Goal: Task Accomplishment & Management: Use online tool/utility

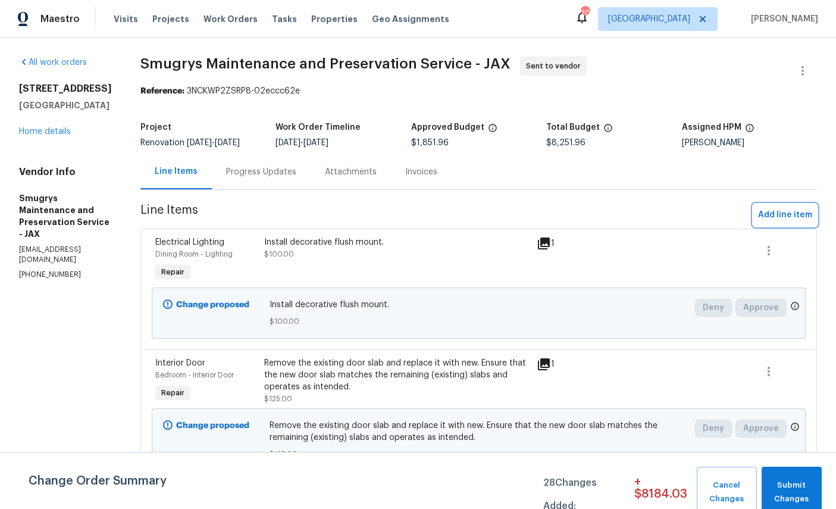
click at [780, 214] on span "Add line item" at bounding box center [785, 215] width 54 height 15
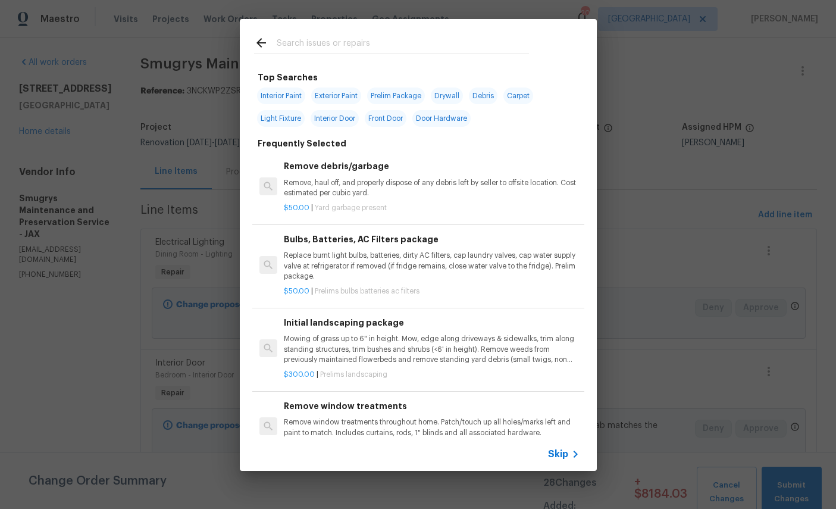
click at [372, 42] on input "text" at bounding box center [403, 45] width 252 height 18
type input "Drywall"
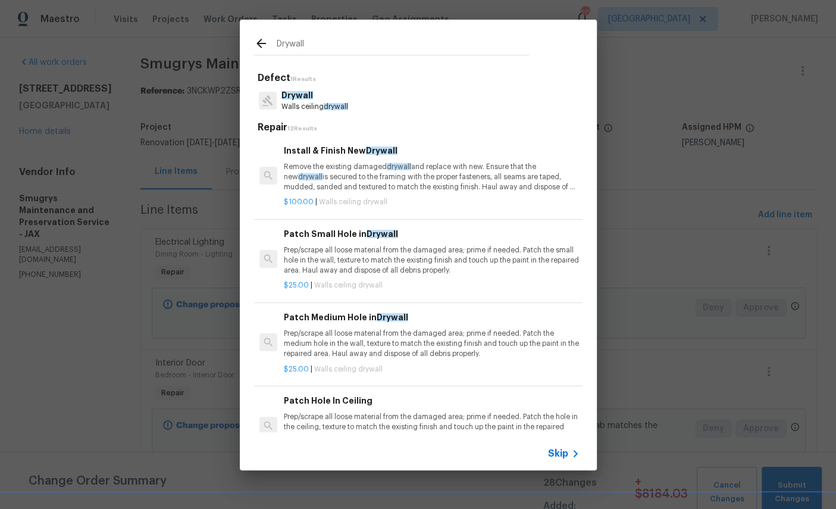
click at [347, 107] on span "drywall" at bounding box center [336, 106] width 24 height 7
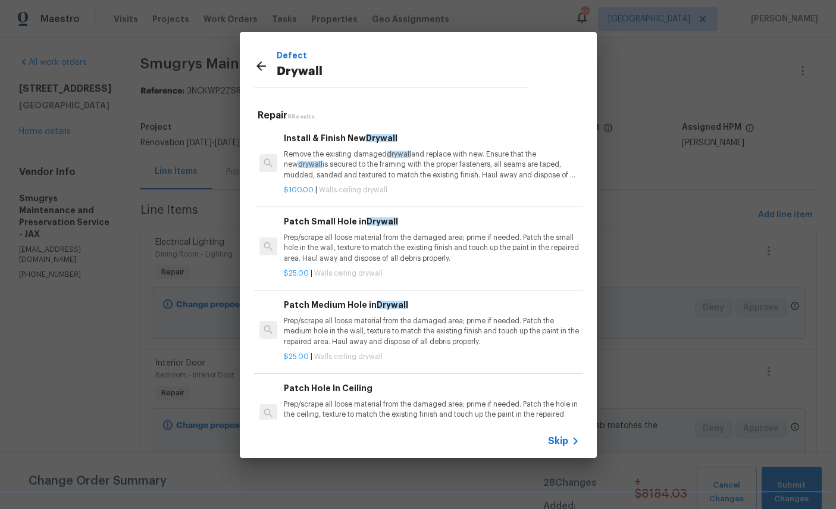
click at [406, 151] on span "drywall" at bounding box center [399, 154] width 24 height 7
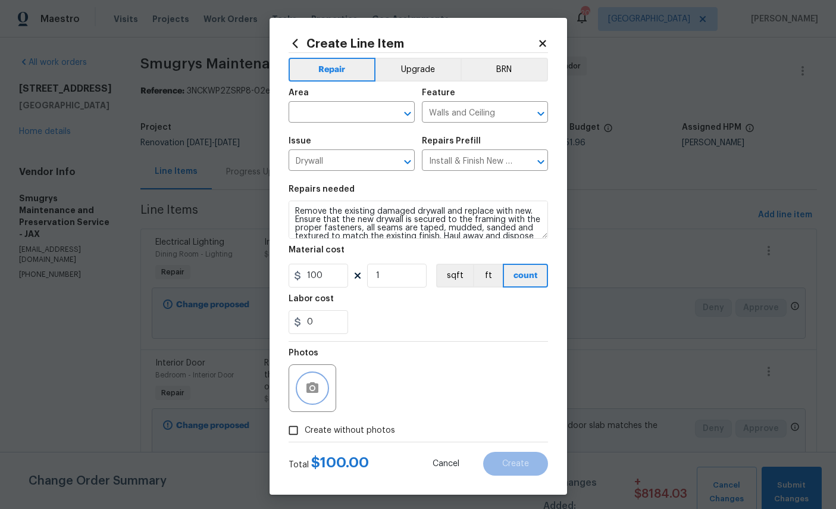
click at [319, 395] on icon "button" at bounding box center [312, 388] width 14 height 14
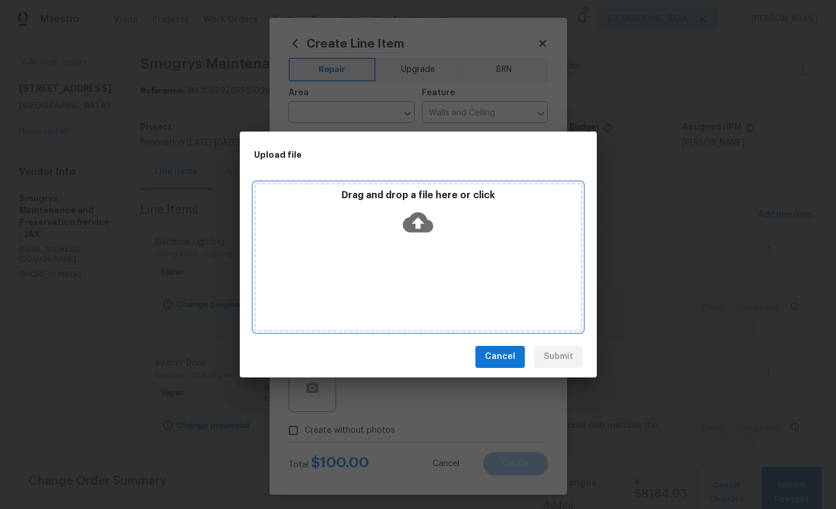
click at [422, 217] on icon at bounding box center [418, 222] width 30 height 20
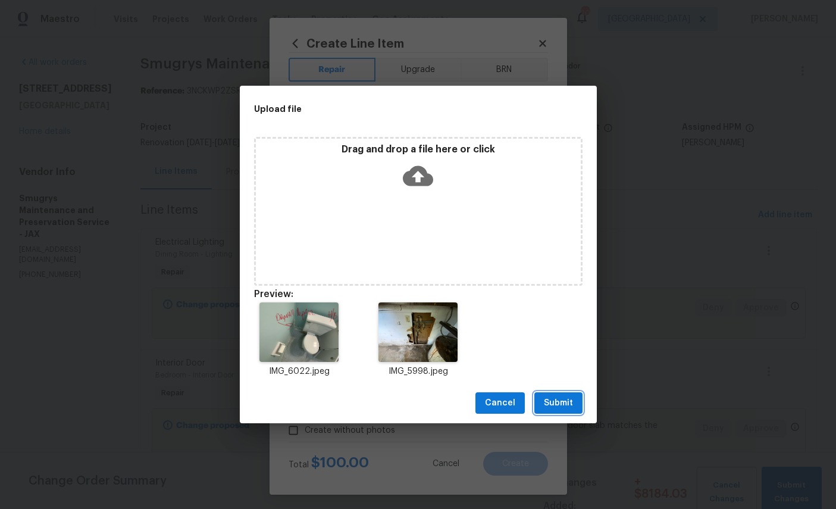
click at [560, 407] on span "Submit" at bounding box center [558, 403] width 29 height 15
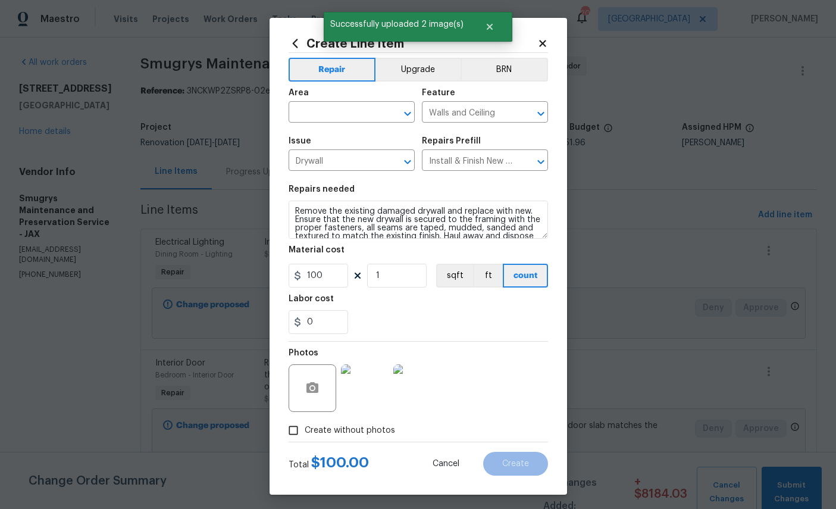
click at [343, 104] on div "Area" at bounding box center [352, 96] width 126 height 15
click at [310, 110] on input "text" at bounding box center [335, 113] width 93 height 18
click at [334, 164] on li "Interior Overall" at bounding box center [352, 161] width 126 height 20
type input "Interior Overall"
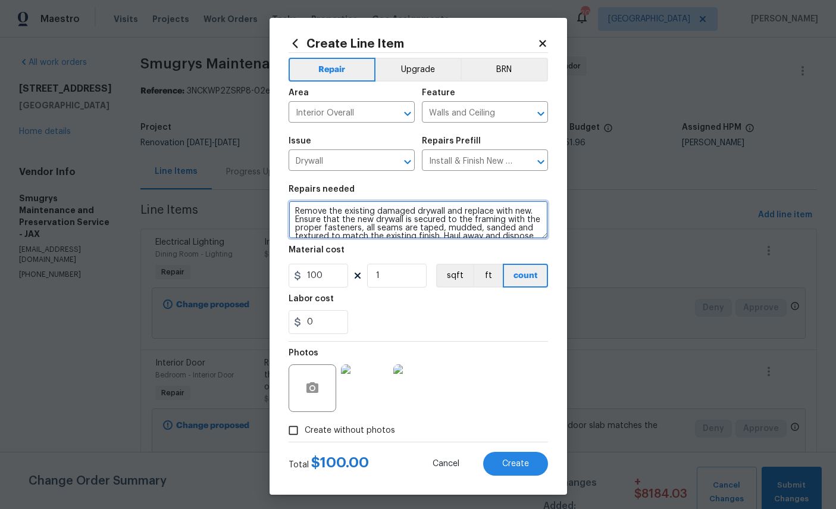
scroll to position [18, 0]
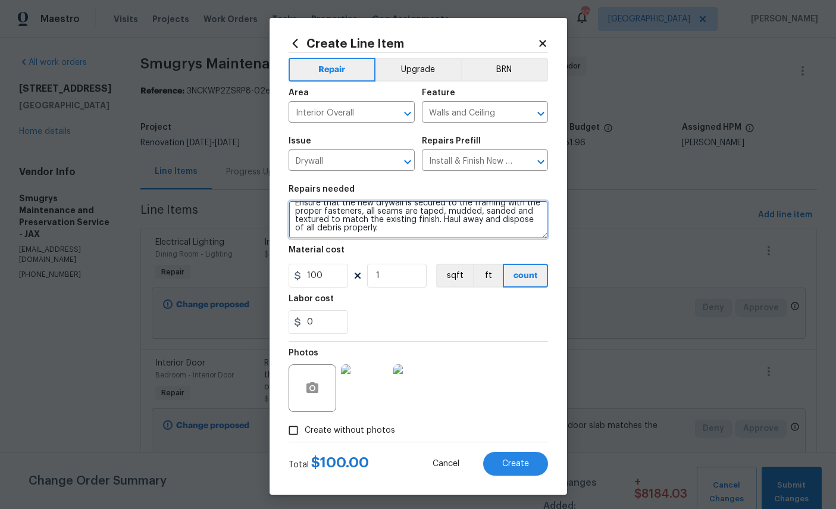
click at [497, 234] on textarea "Remove the existing damaged drywall and replace with new. Ensure that the new d…" at bounding box center [418, 220] width 259 height 38
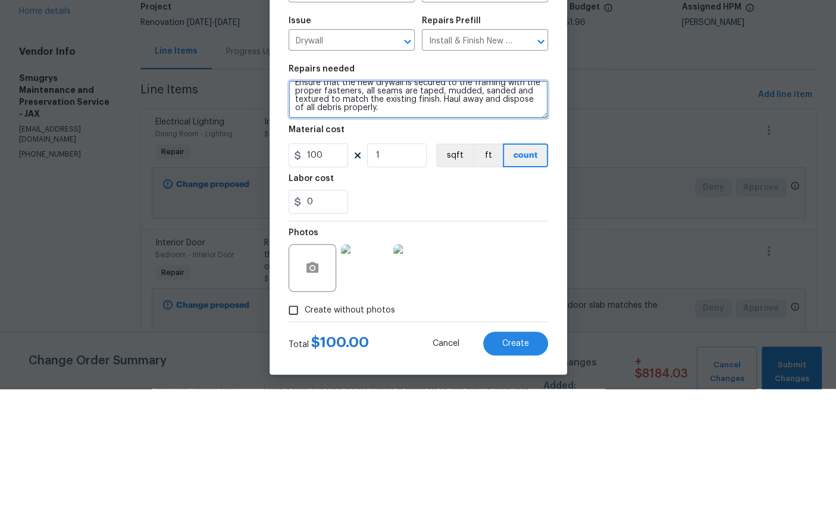
click at [489, 201] on textarea "Remove the existing damaged drywall and replace with new. Ensure that the new d…" at bounding box center [418, 220] width 259 height 38
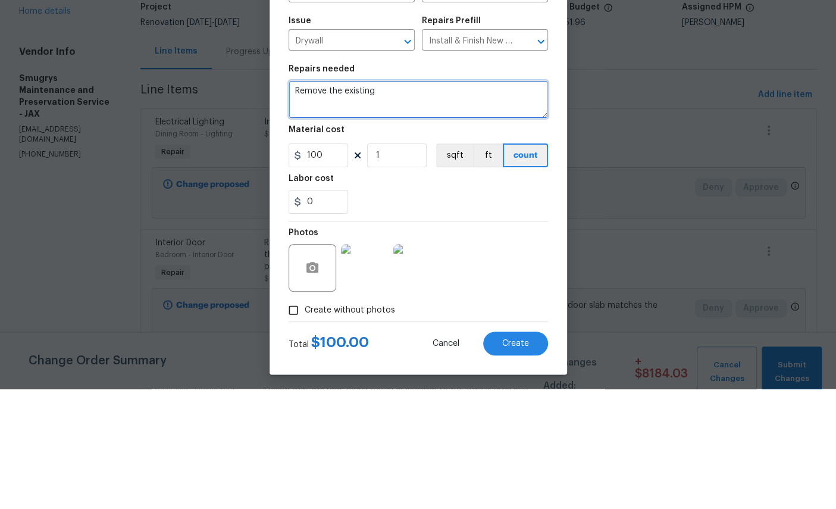
type textarea "Remove"
click at [339, 201] on textarea at bounding box center [418, 220] width 259 height 38
paste textarea "Install drywall in garage behind water heater. - repair drywall in hall bathroom"
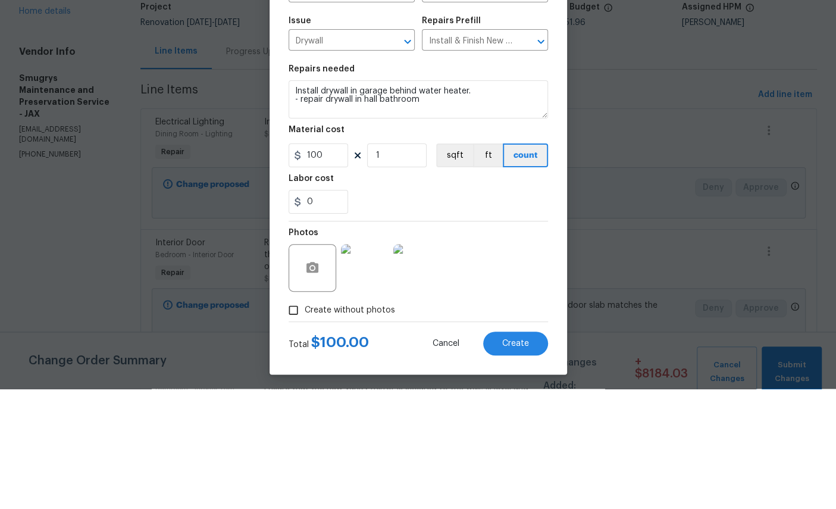
scroll to position [45, 0]
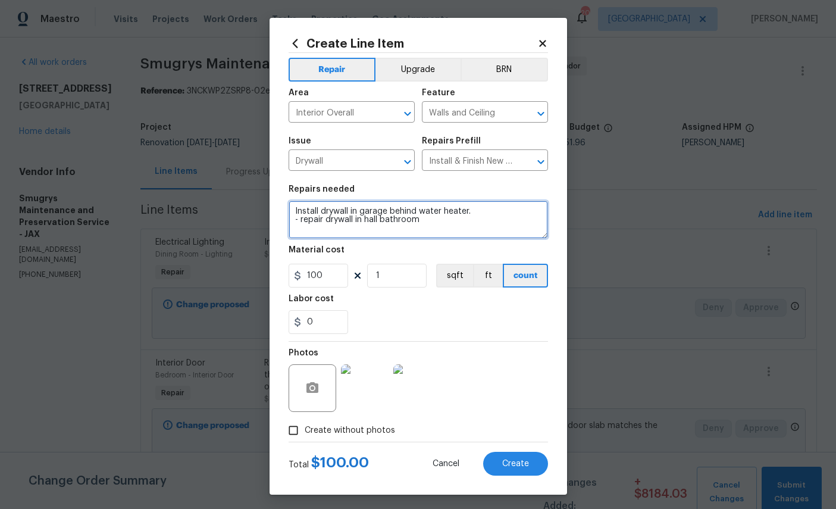
type textarea "Install drywall in garage behind water heater. - repair drywall in hall bathroom"
click at [519, 468] on span "Create" at bounding box center [515, 463] width 27 height 9
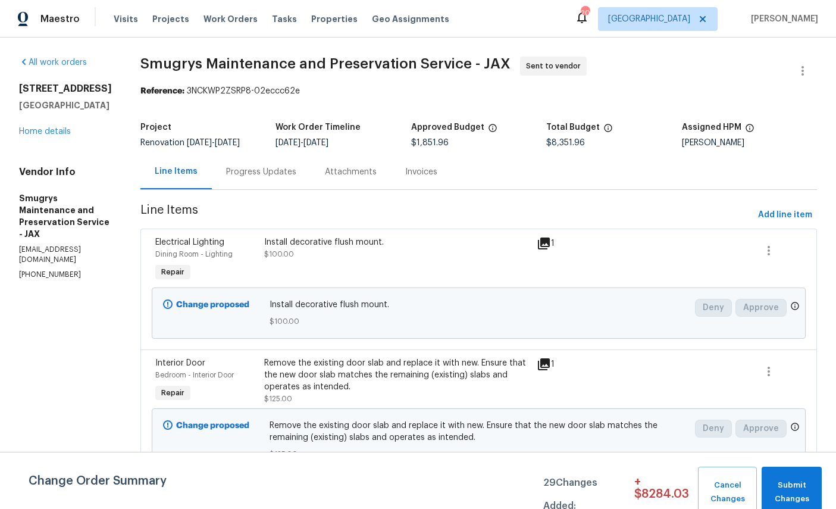
click at [39, 127] on link "Home details" at bounding box center [45, 131] width 52 height 8
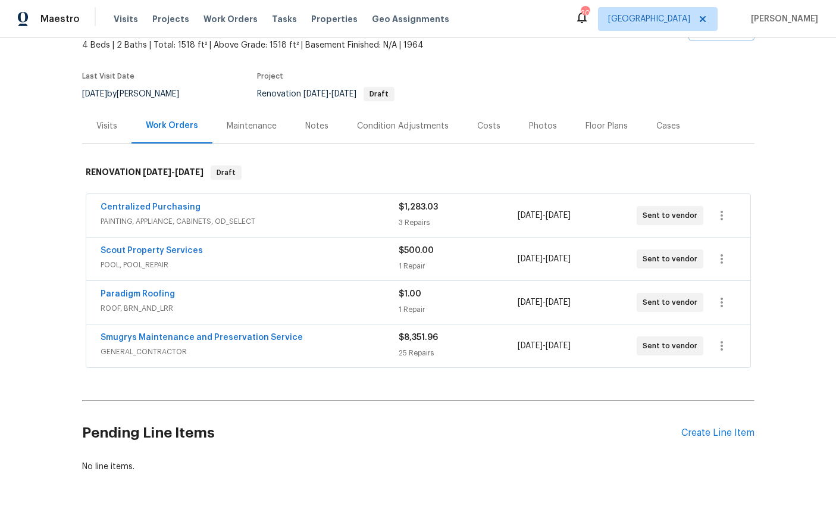
scroll to position [71, 0]
click at [714, 433] on div "Create Line Item" at bounding box center [717, 433] width 73 height 11
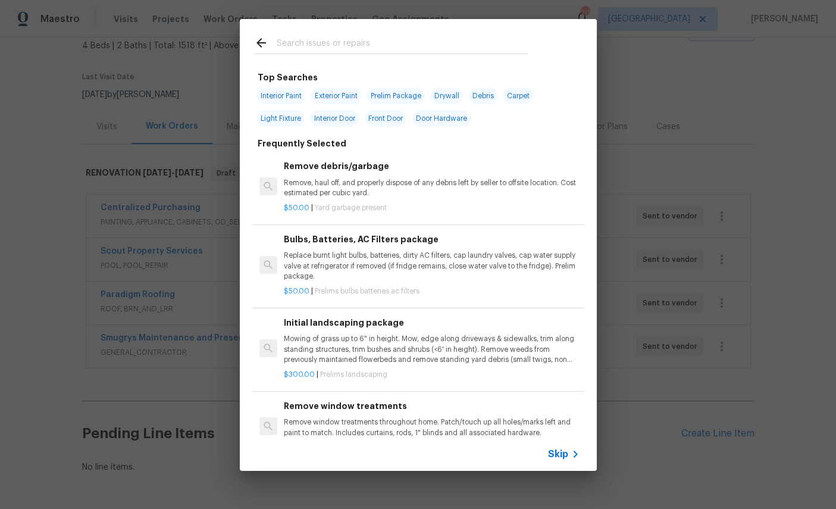
click at [388, 37] on input "text" at bounding box center [403, 45] width 252 height 18
type input "Land"
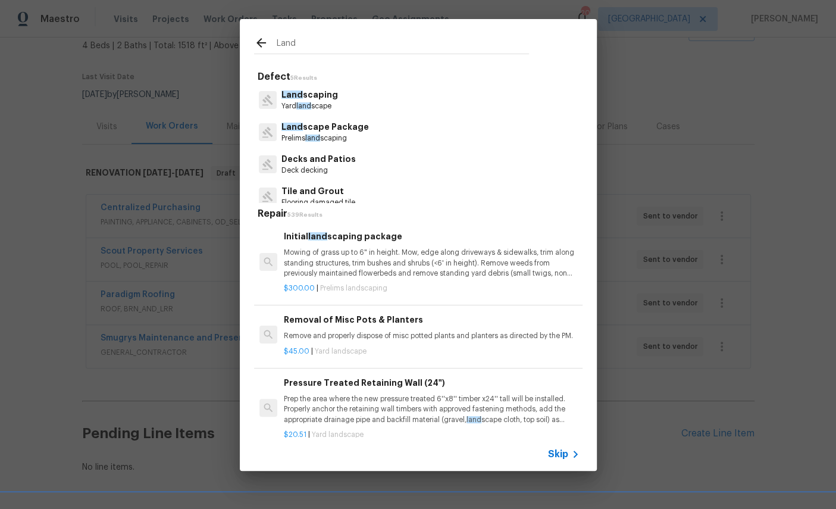
click at [328, 127] on p "Land scape Package" at bounding box center [324, 127] width 87 height 12
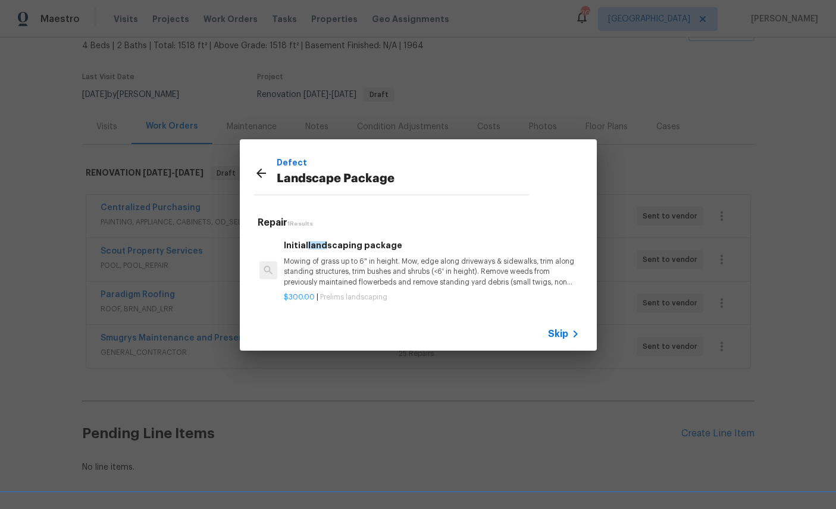
click at [403, 259] on p "Mowing of grass up to 6" in height. Mow, edge along driveways & sidewalks, trim…" at bounding box center [431, 271] width 295 height 30
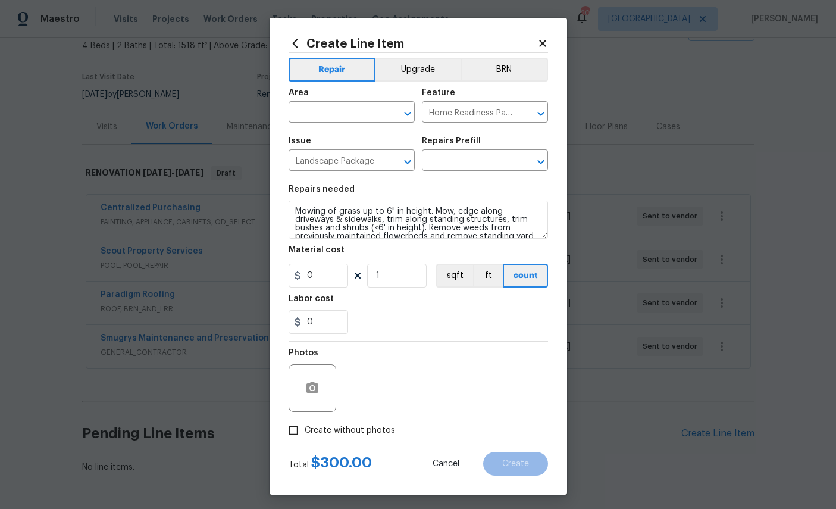
type input "Initial landscaping package $300.00"
type input "300"
click at [350, 110] on input "text" at bounding box center [335, 113] width 93 height 18
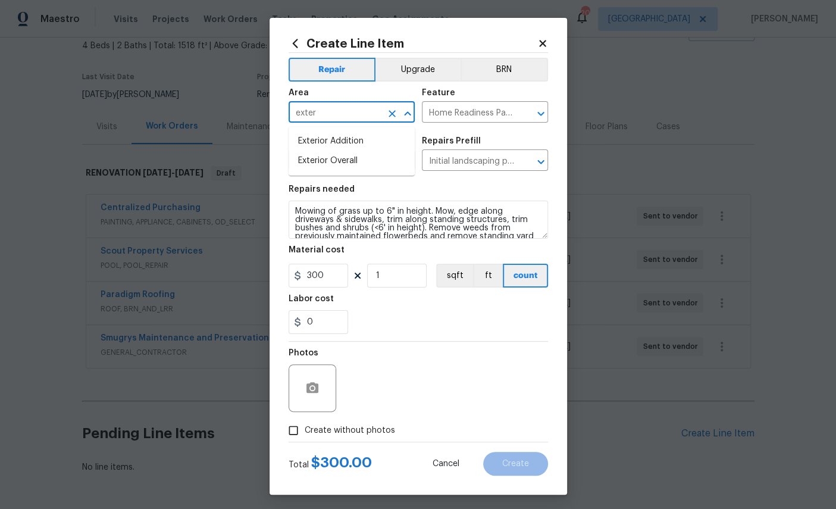
click at [343, 162] on li "Exterior Overall" at bounding box center [352, 161] width 126 height 20
type input "Exterior Overall"
click at [336, 282] on input "300" at bounding box center [319, 276] width 60 height 24
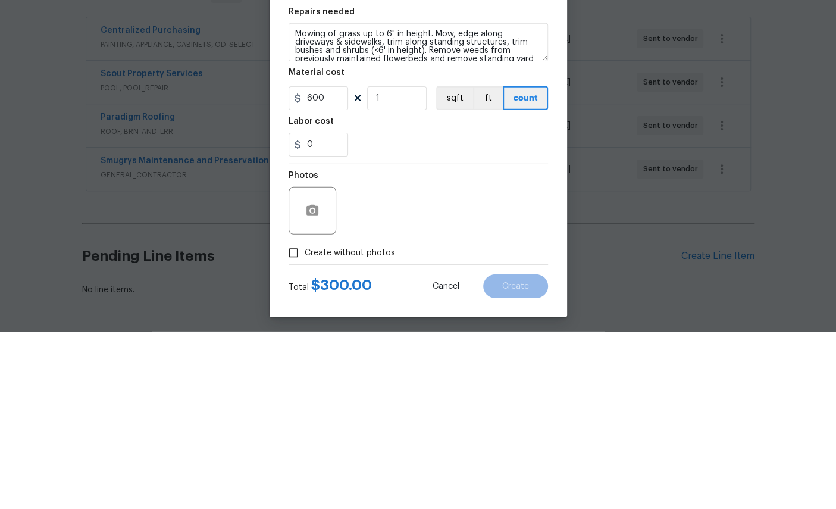
scroll to position [45, 0]
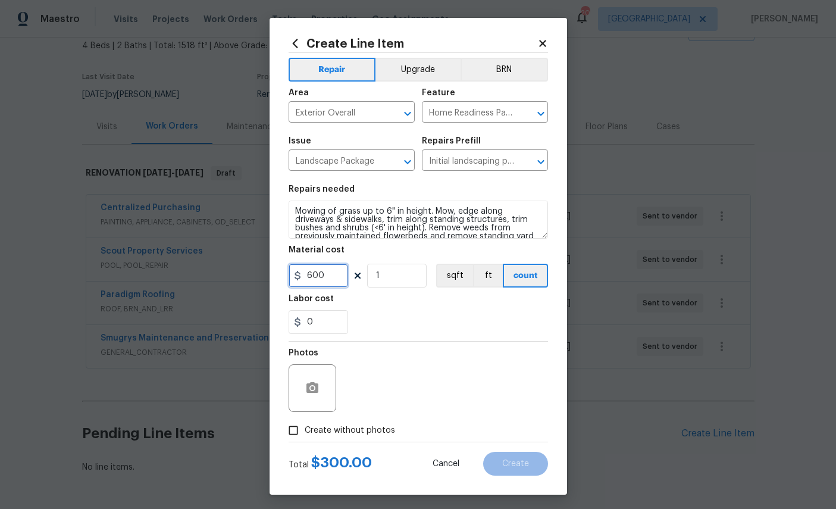
type input "600"
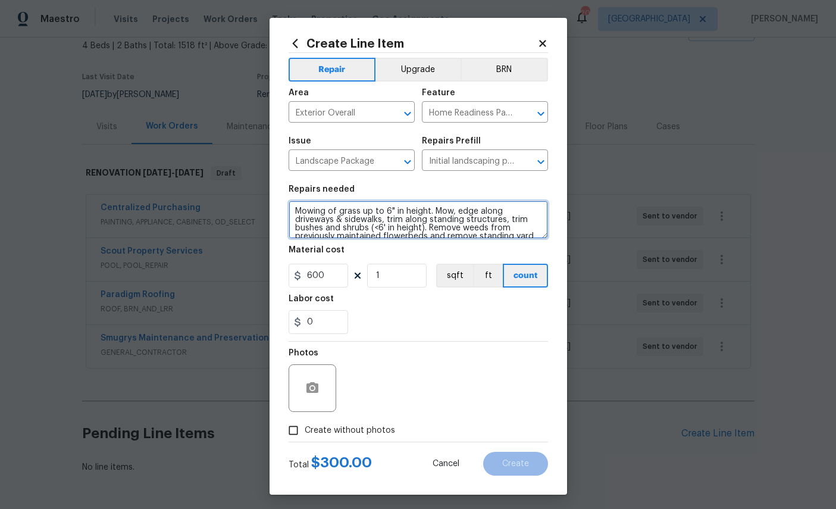
click at [299, 213] on textarea "Mowing of grass up to 6" in height. Mow, edge along driveways & sidewalks, trim…" at bounding box center [418, 220] width 259 height 38
type textarea "Trim all scrubs in front, sides and backyard. Cut/Remove all vines limbs agains…"
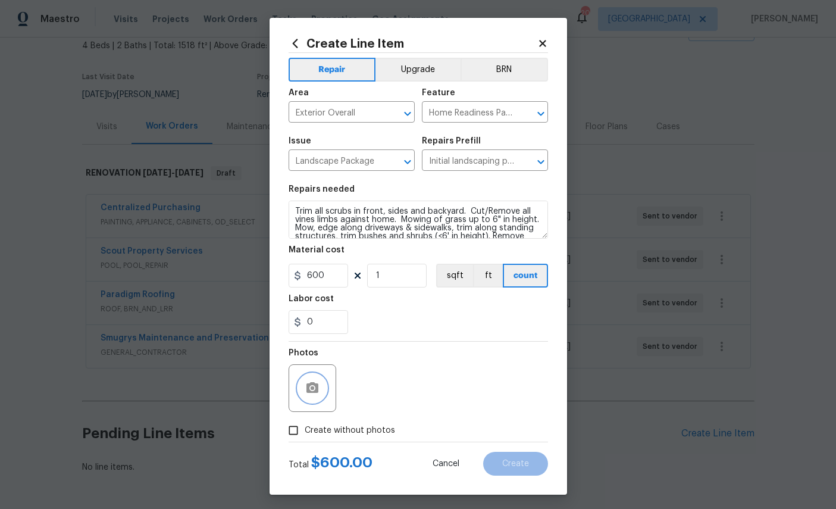
click at [318, 395] on icon "button" at bounding box center [312, 388] width 14 height 14
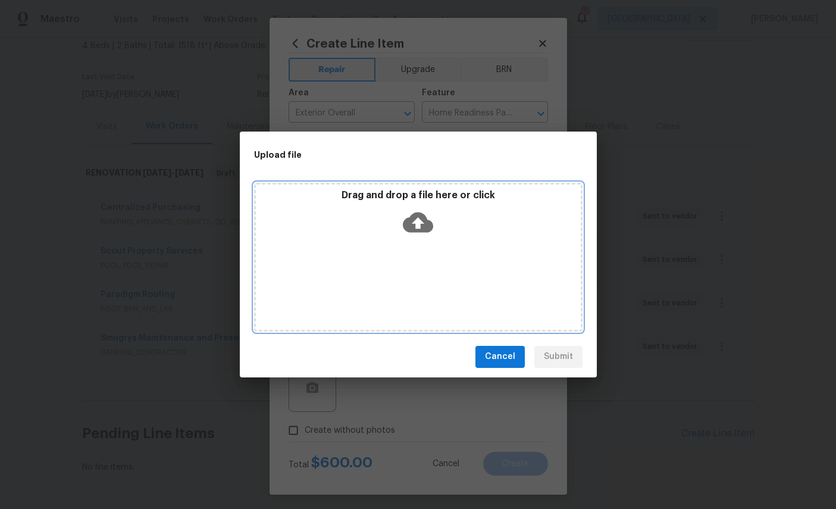
click at [423, 218] on icon at bounding box center [418, 222] width 30 height 20
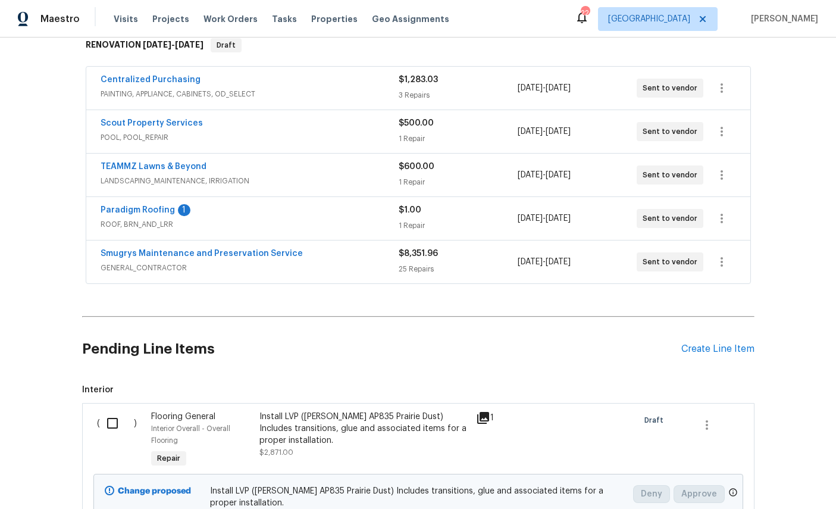
scroll to position [221, 0]
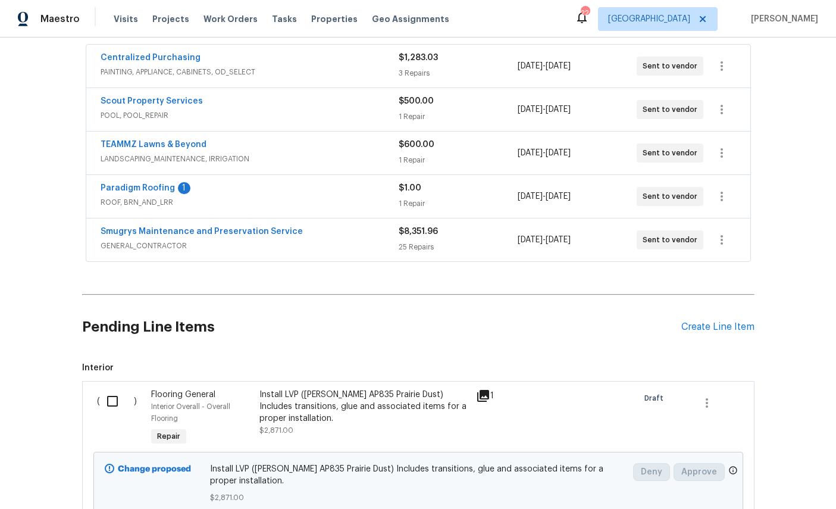
click at [152, 187] on link "Paradigm Roofing" at bounding box center [138, 188] width 74 height 8
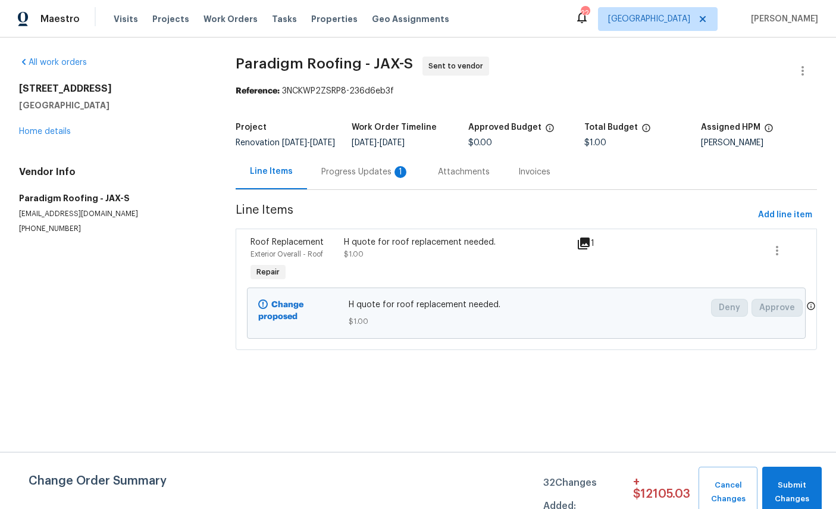
click at [367, 178] on div "Progress Updates 1" at bounding box center [365, 172] width 88 height 12
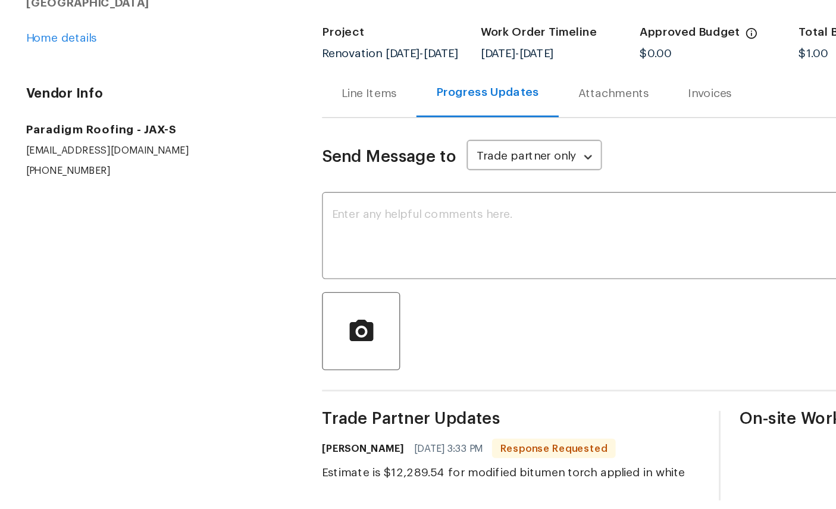
click at [33, 127] on link "Home details" at bounding box center [45, 131] width 52 height 8
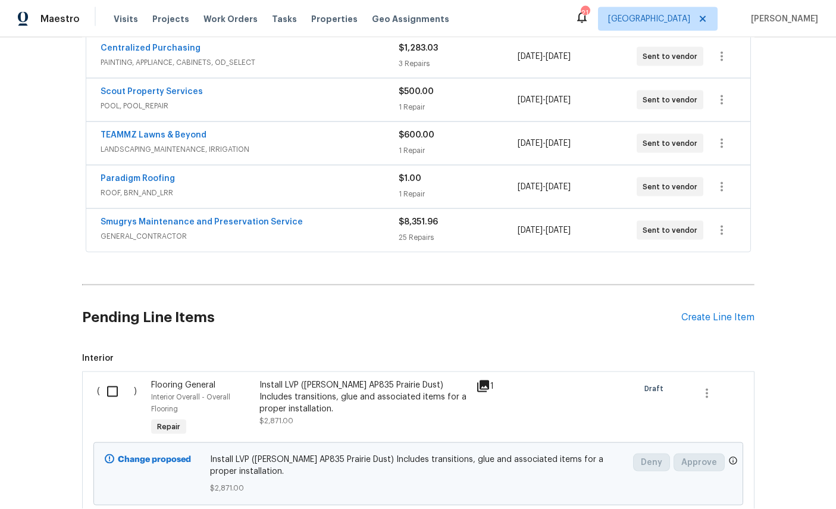
click at [715, 312] on div "Create Line Item" at bounding box center [717, 317] width 73 height 11
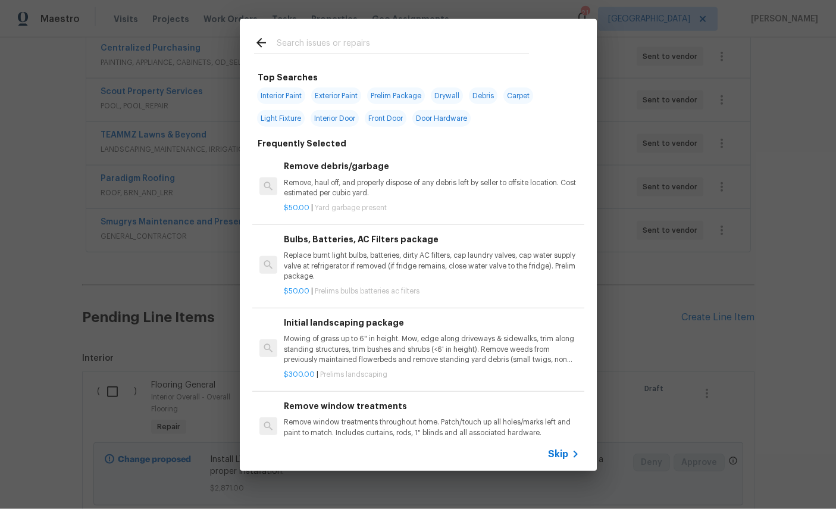
click at [370, 42] on input "text" at bounding box center [403, 45] width 252 height 18
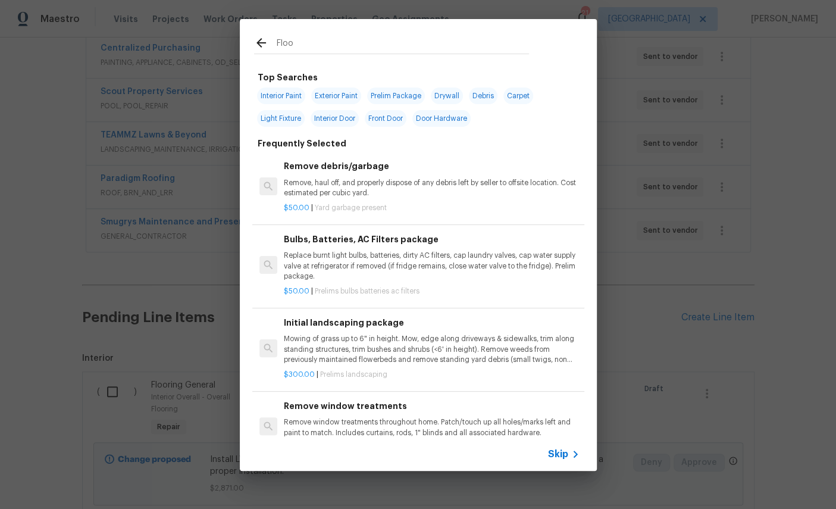
type input "Floor"
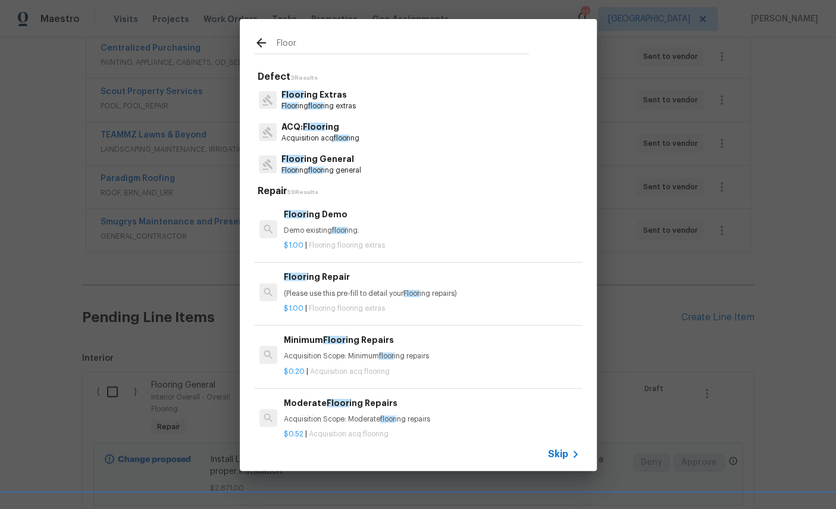
click at [339, 163] on p "Floor ing General" at bounding box center [321, 159] width 80 height 12
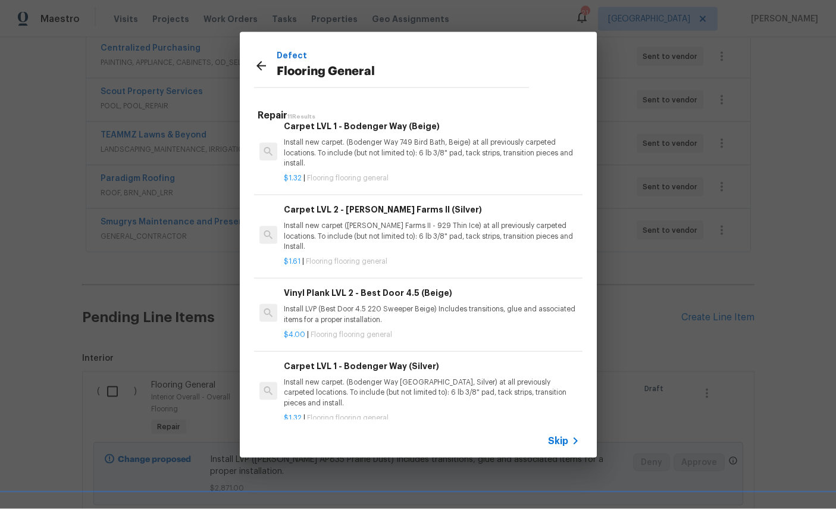
scroll to position [533, 0]
click at [381, 145] on p "Install new carpet. (Bodenger Way 749 Bird Bath, Beige) at all previously carpe…" at bounding box center [431, 153] width 295 height 30
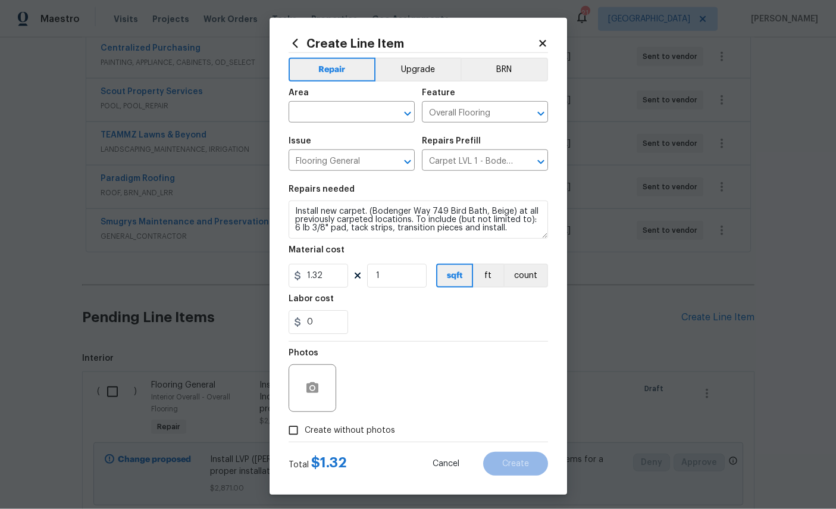
click at [336, 112] on input "text" at bounding box center [335, 113] width 93 height 18
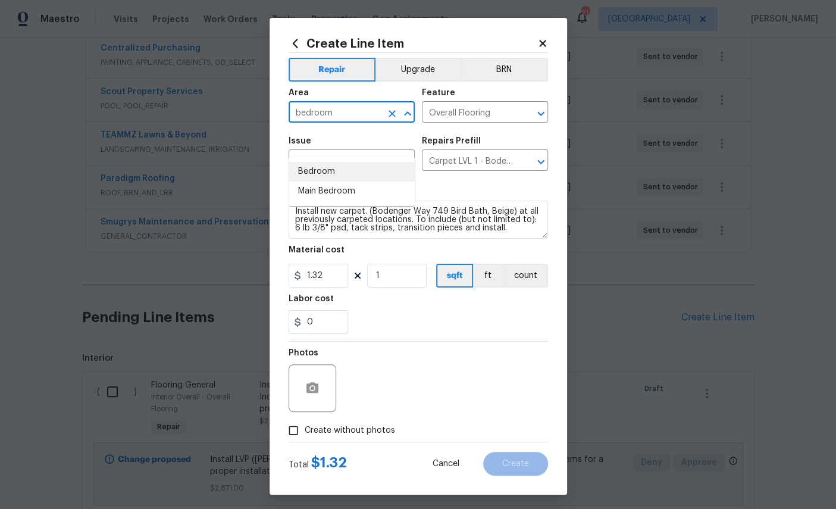
click at [317, 162] on li "Bedroom" at bounding box center [352, 172] width 126 height 20
type input "Bedroom"
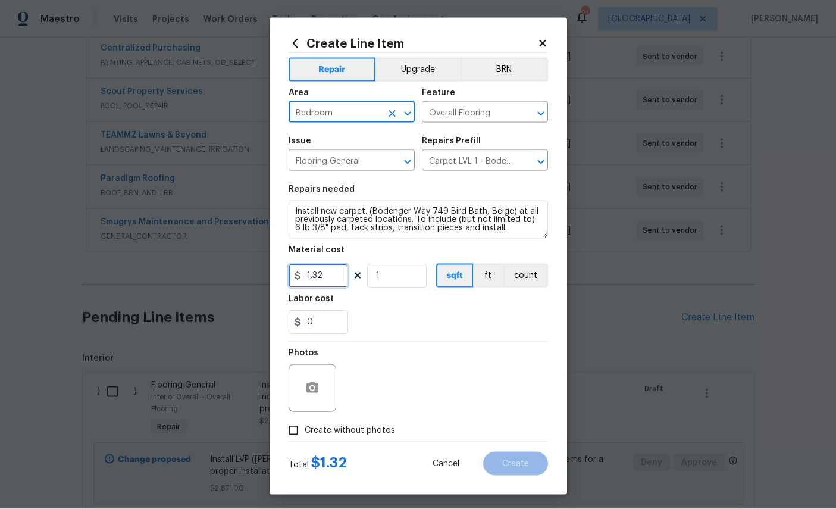
click at [336, 286] on input "1.32" at bounding box center [319, 276] width 60 height 24
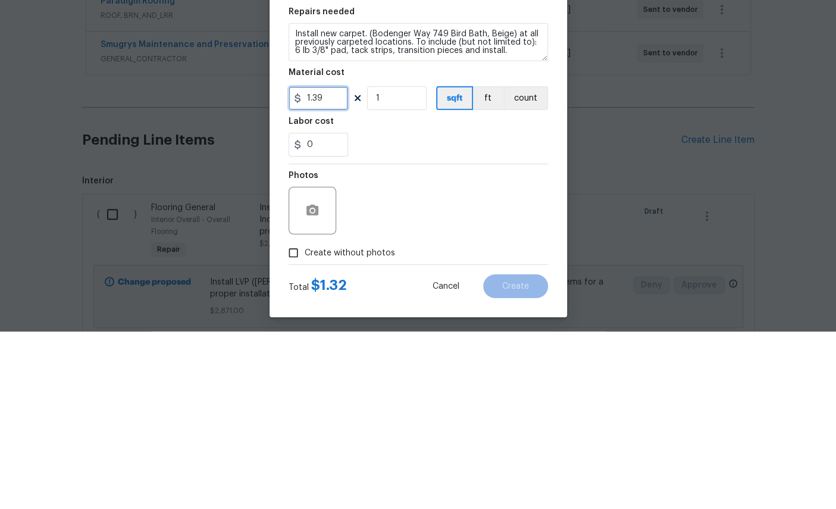
type input "1.39"
click at [397, 264] on input "1" at bounding box center [397, 276] width 60 height 24
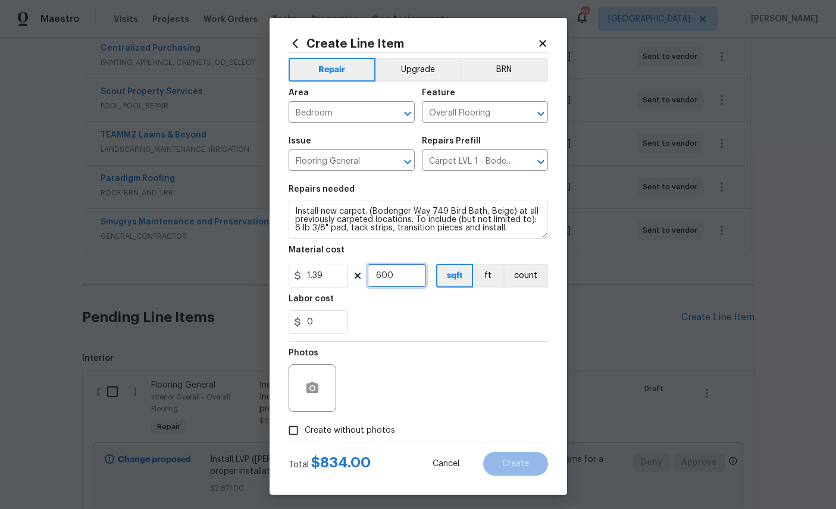
type input "600"
click at [315, 393] on icon "button" at bounding box center [312, 387] width 12 height 11
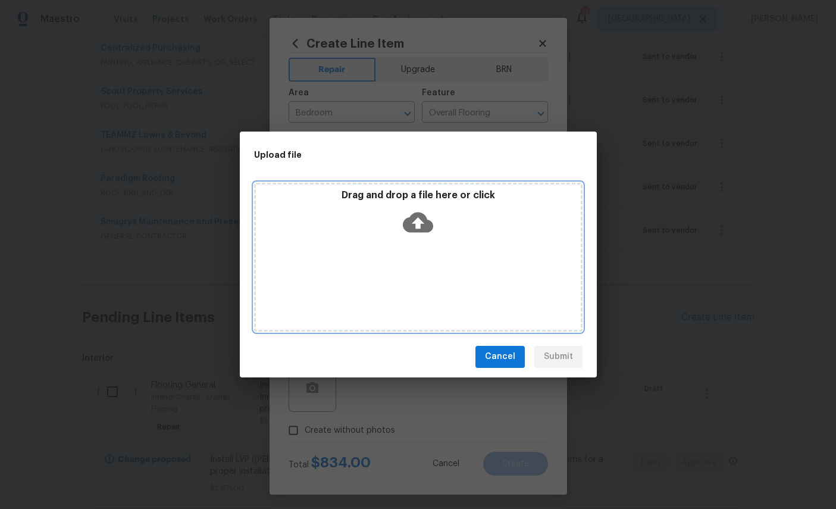
click at [430, 220] on icon at bounding box center [418, 222] width 30 height 20
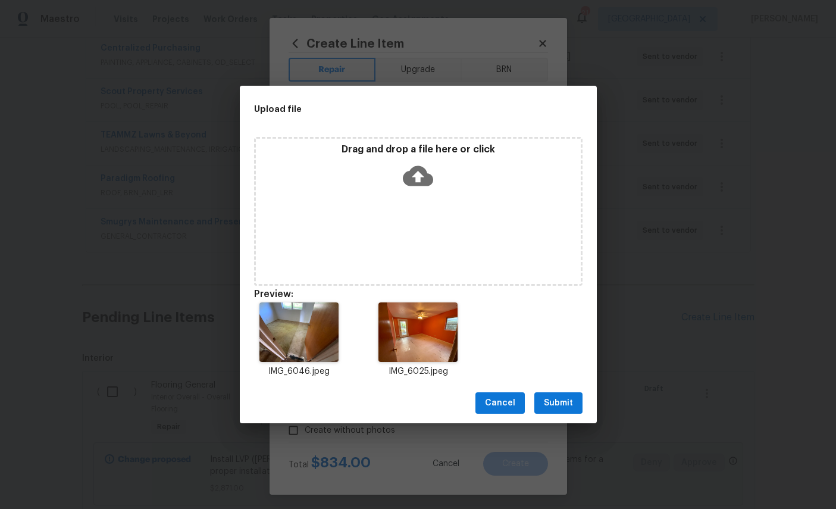
click at [552, 394] on button "Submit" at bounding box center [558, 403] width 48 height 22
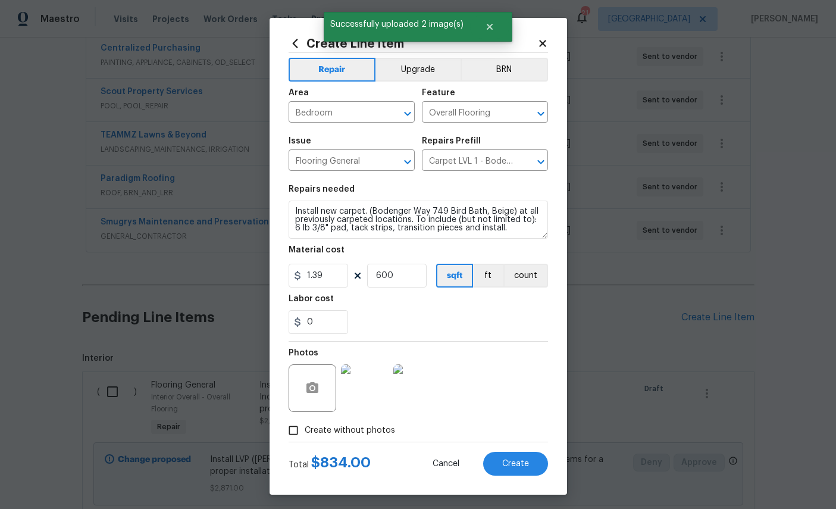
click at [516, 475] on button "Create" at bounding box center [515, 464] width 65 height 24
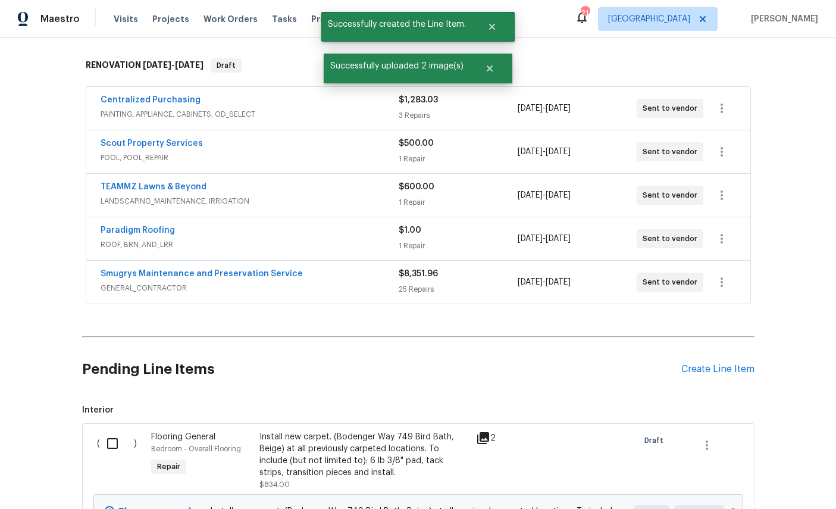
scroll to position [329, 0]
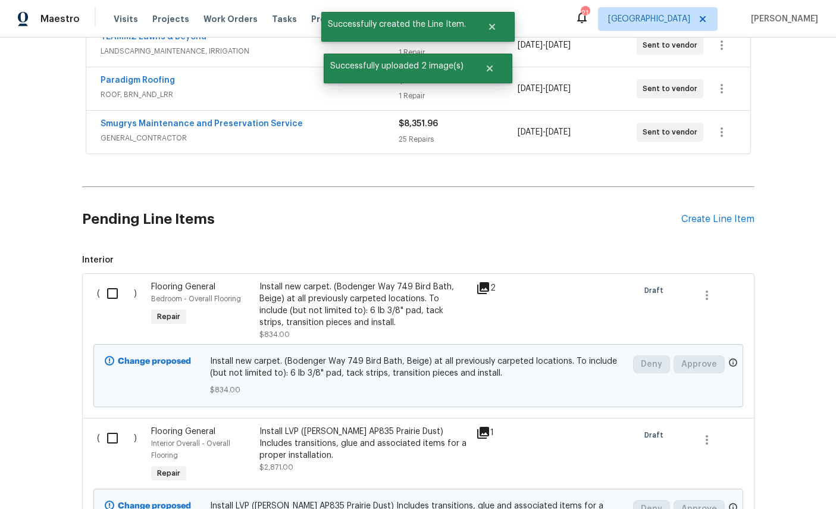
click at [115, 281] on input "checkbox" at bounding box center [117, 293] width 34 height 25
checkbox input "true"
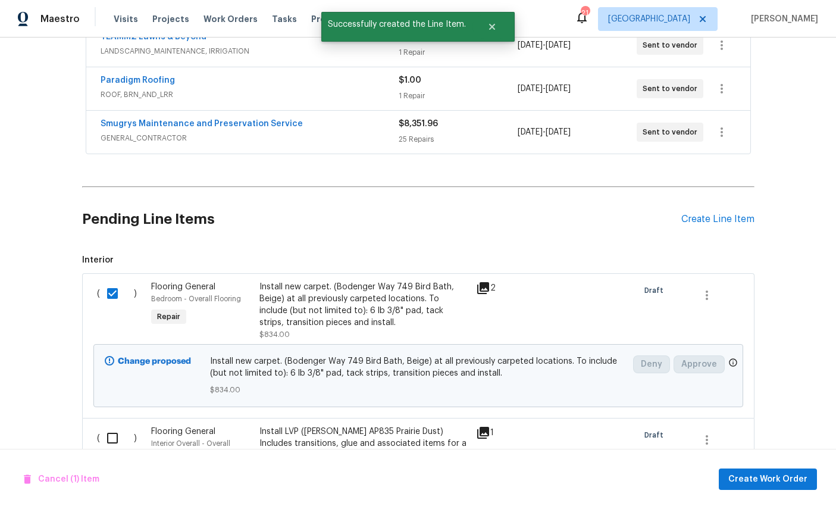
click at [114, 425] on input "checkbox" at bounding box center [117, 437] width 34 height 25
checkbox input "true"
click at [782, 478] on span "Create Work Order" at bounding box center [767, 479] width 79 height 15
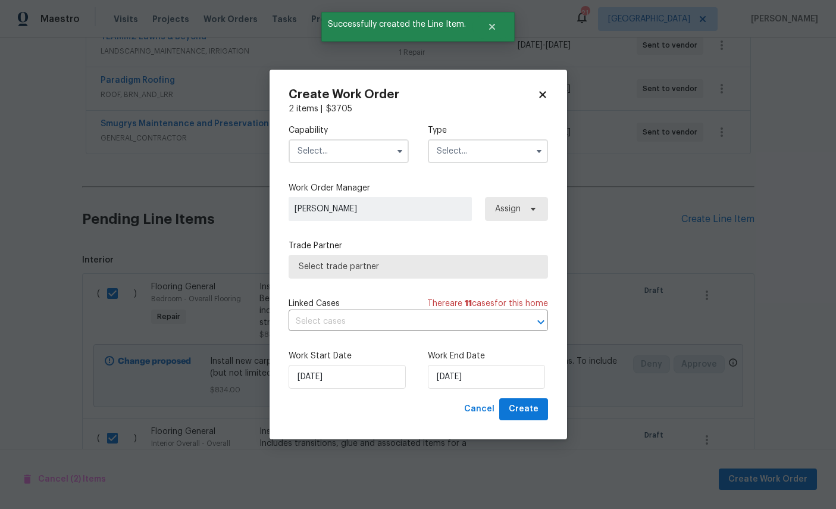
click at [336, 147] on input "text" at bounding box center [349, 151] width 120 height 24
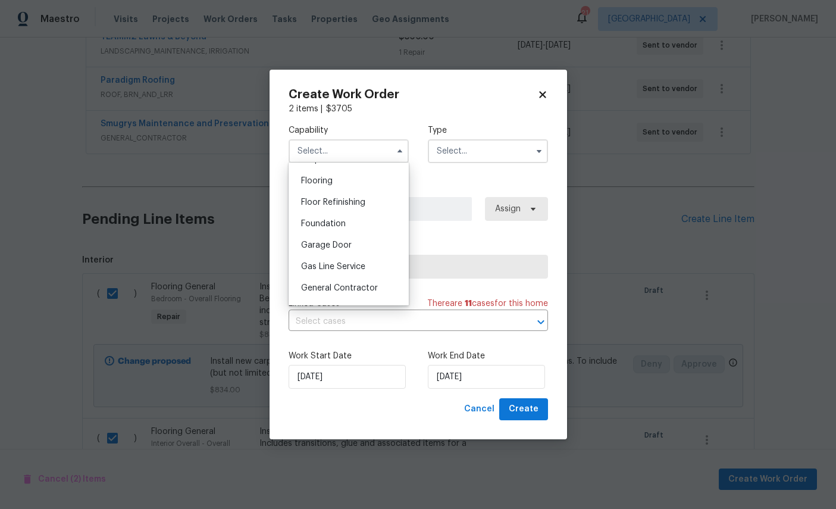
scroll to position [461, 0]
click at [350, 187] on div "Flooring" at bounding box center [349, 176] width 114 height 21
type input "Flooring"
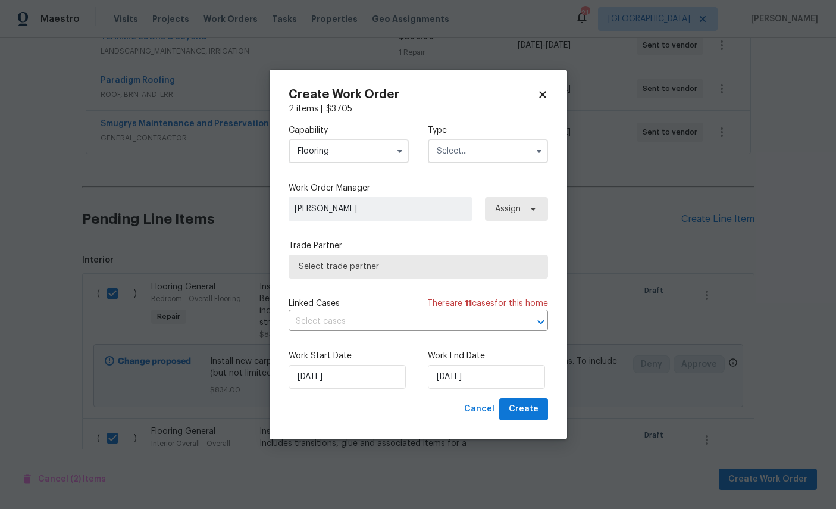
click at [493, 145] on input "text" at bounding box center [488, 151] width 120 height 24
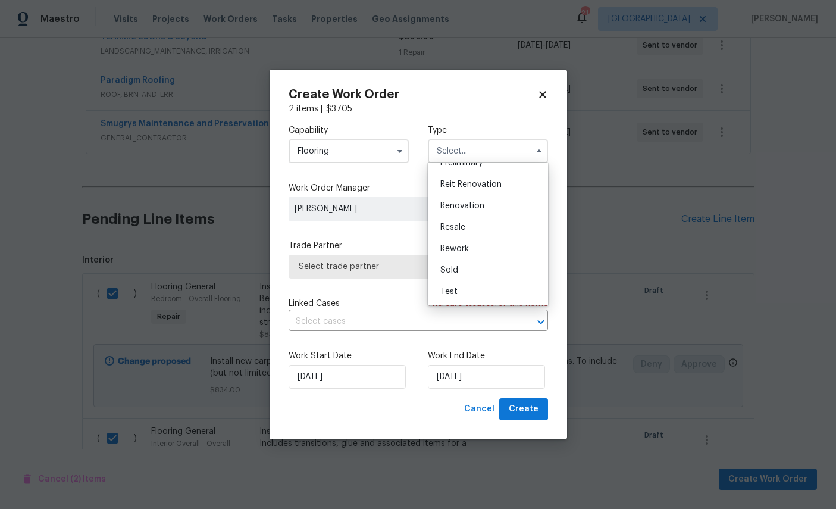
scroll to position [281, 0]
click at [469, 202] on span "Renovation" at bounding box center [462, 206] width 44 height 8
type input "Renovation"
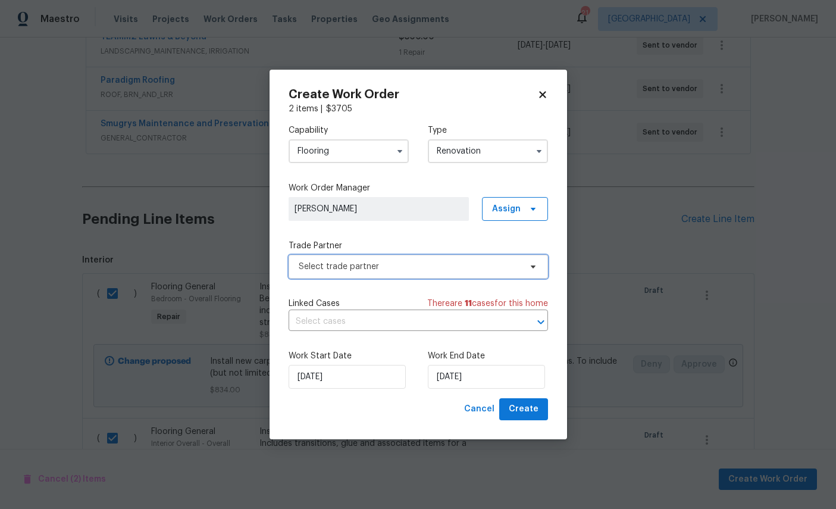
click at [418, 274] on span "Select trade partner" at bounding box center [418, 267] width 259 height 24
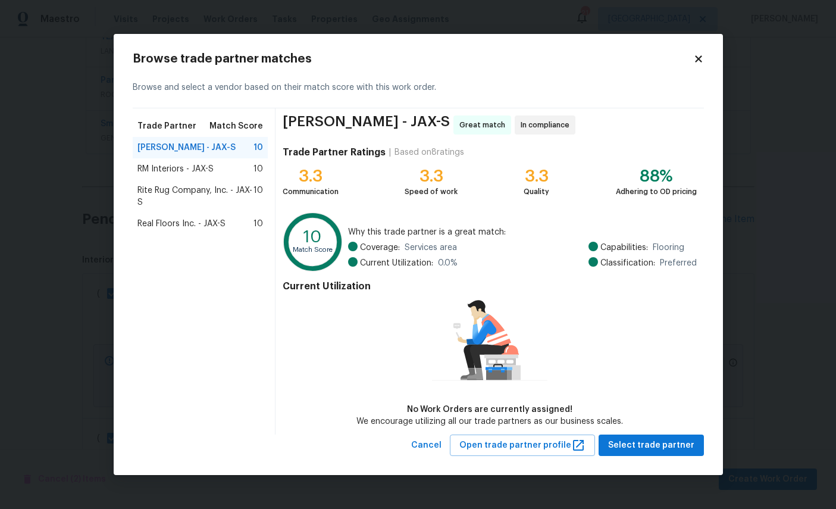
click at [186, 221] on span "Real Floors Inc. - JAX-S" at bounding box center [181, 224] width 88 height 12
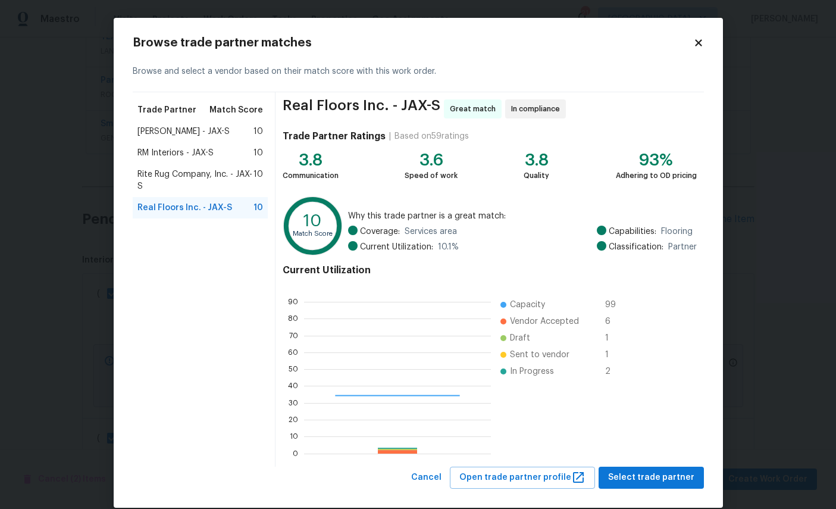
scroll to position [167, 187]
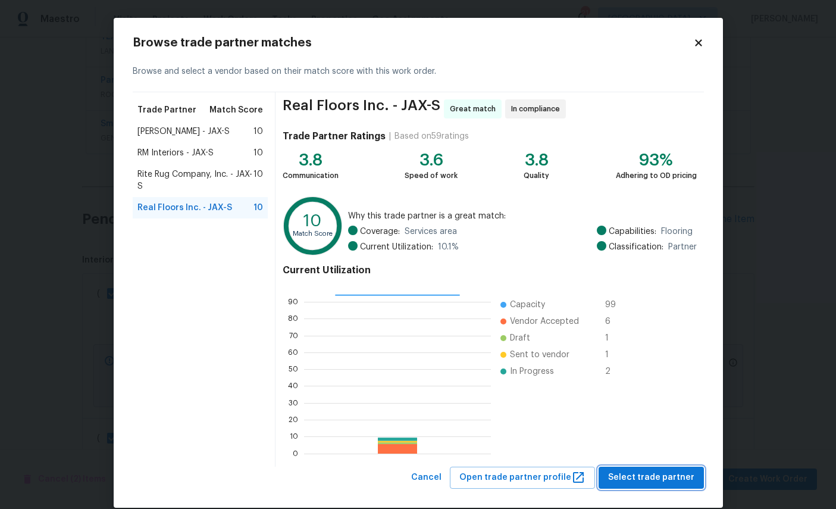
click at [658, 479] on span "Select trade partner" at bounding box center [651, 477] width 86 height 15
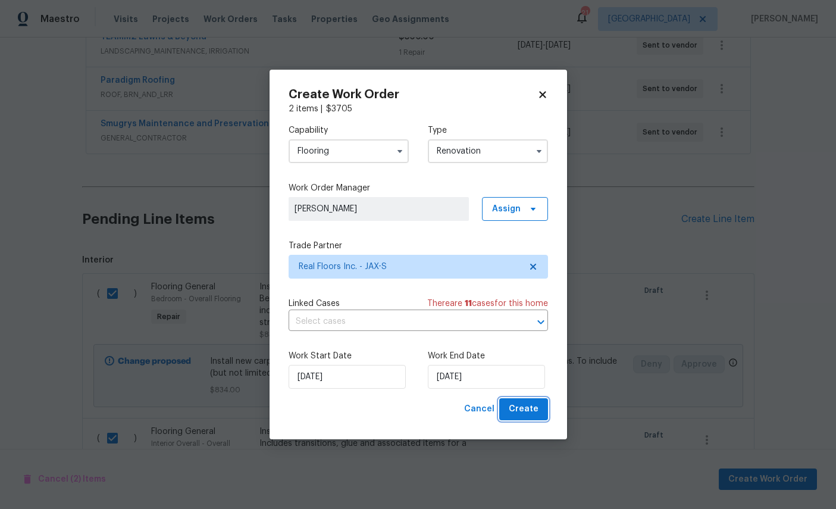
click at [521, 408] on span "Create" at bounding box center [524, 409] width 30 height 15
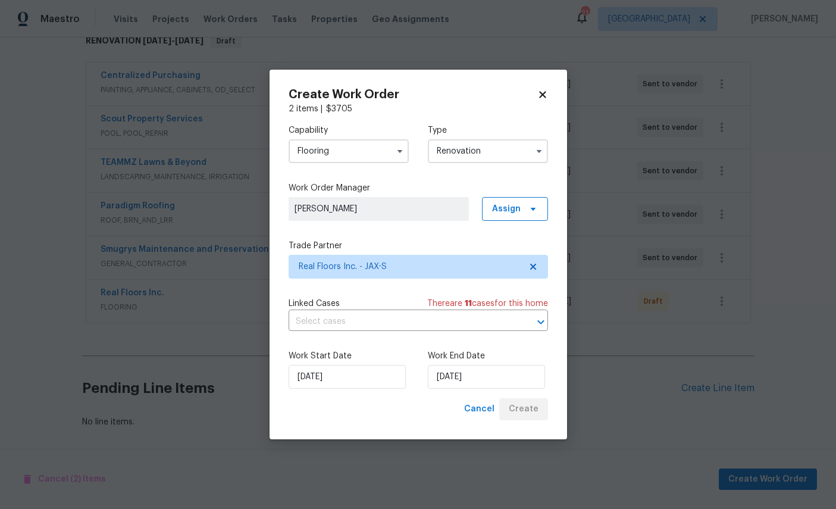
scroll to position [158, 0]
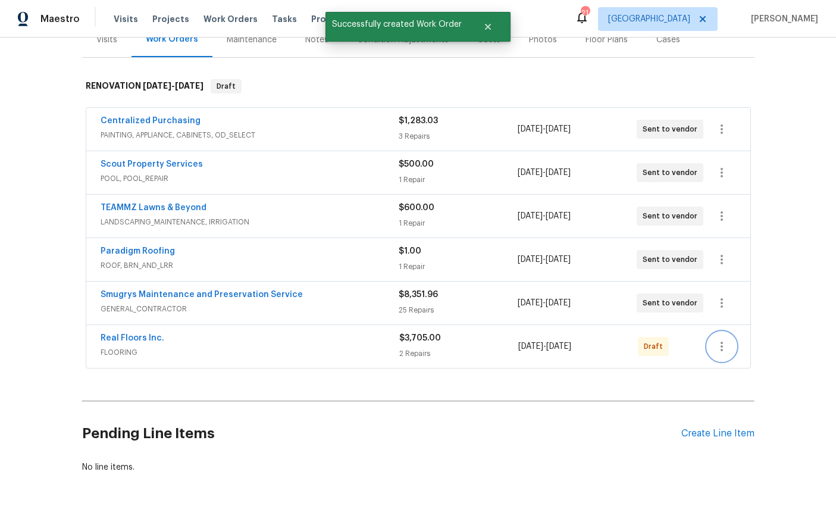
click at [727, 339] on icon "button" at bounding box center [722, 346] width 14 height 14
click at [744, 303] on li "Send to Vendor" at bounding box center [764, 303] width 129 height 20
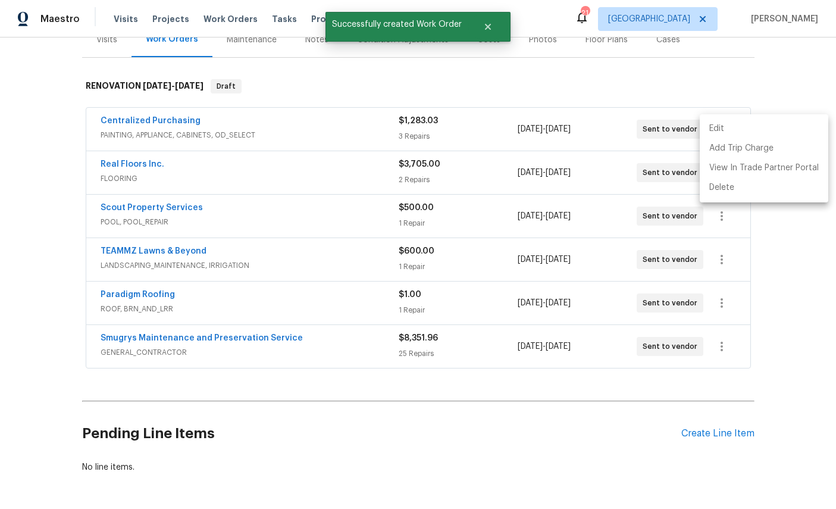
click at [721, 392] on div at bounding box center [418, 254] width 836 height 509
click at [725, 406] on div "Pending Line Items Create Line Item" at bounding box center [418, 433] width 672 height 55
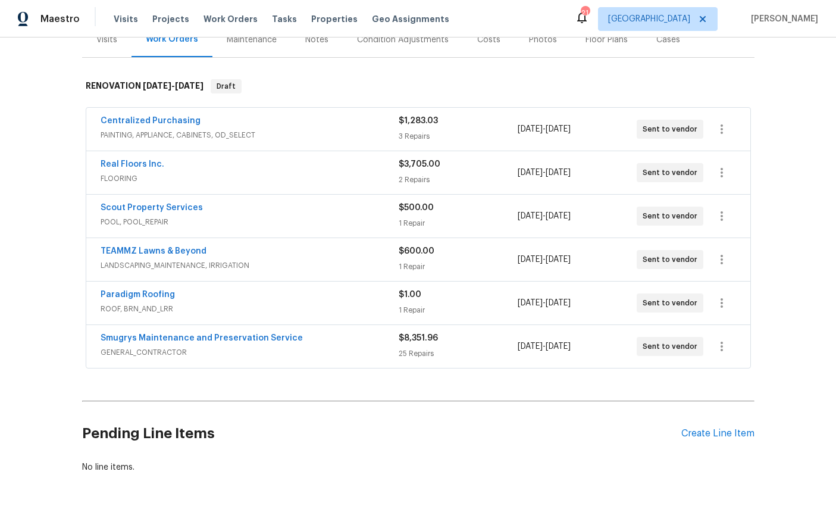
click at [712, 428] on div "Create Line Item" at bounding box center [717, 433] width 73 height 11
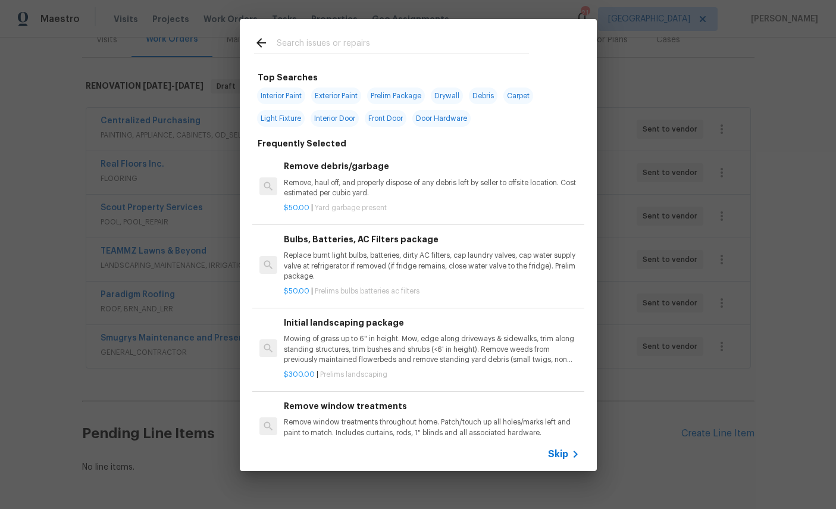
click at [389, 42] on input "text" at bounding box center [403, 45] width 252 height 18
type input "Cleaning"
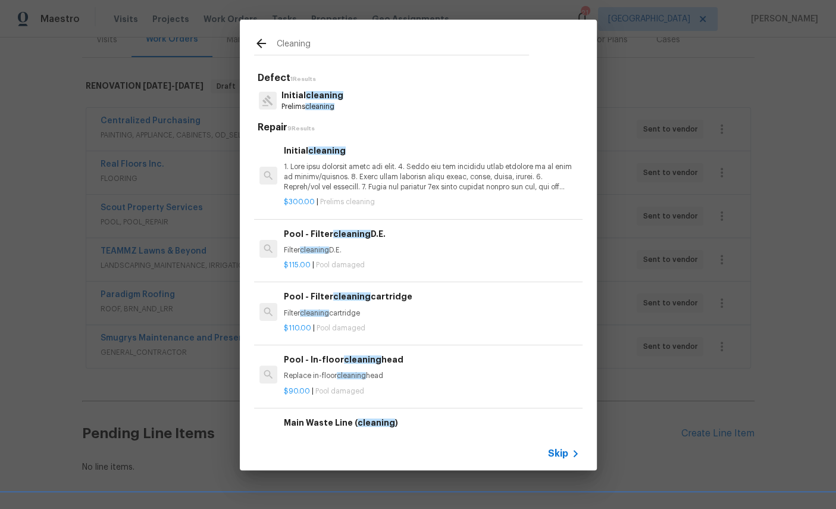
click at [302, 93] on p "Initial cleaning" at bounding box center [312, 95] width 62 height 12
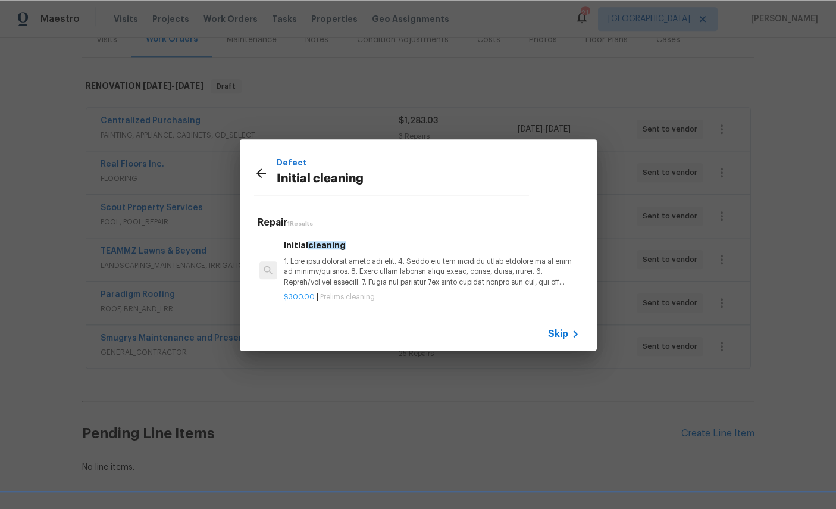
click at [406, 269] on p at bounding box center [431, 271] width 295 height 30
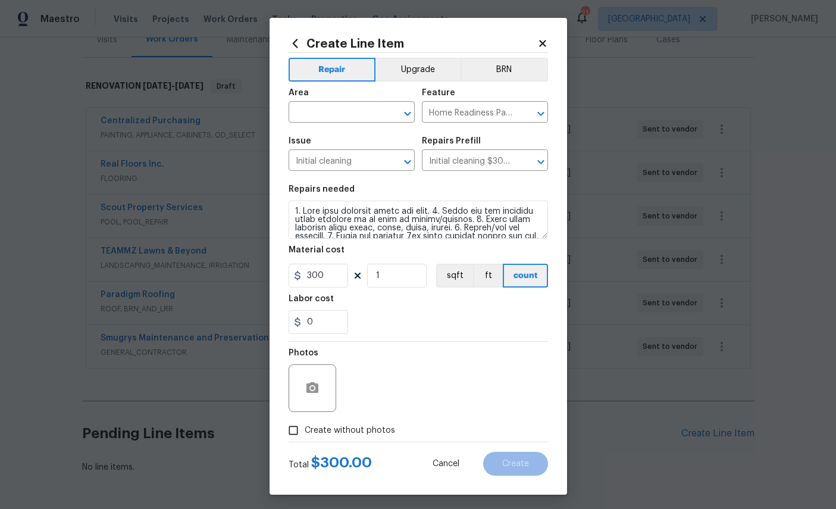
click at [350, 113] on input "text" at bounding box center [335, 113] width 93 height 18
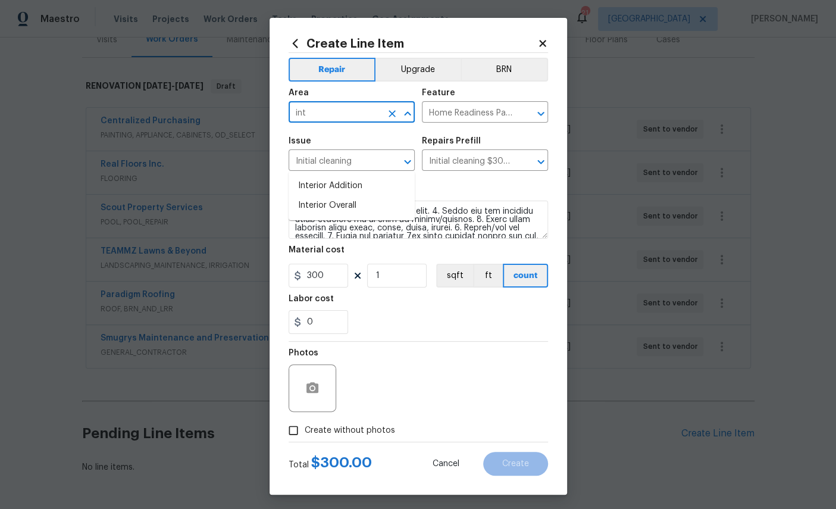
click at [327, 196] on li "Interior Overall" at bounding box center [352, 206] width 126 height 20
type input "Interior Overall"
click at [315, 393] on icon "button" at bounding box center [312, 387] width 12 height 11
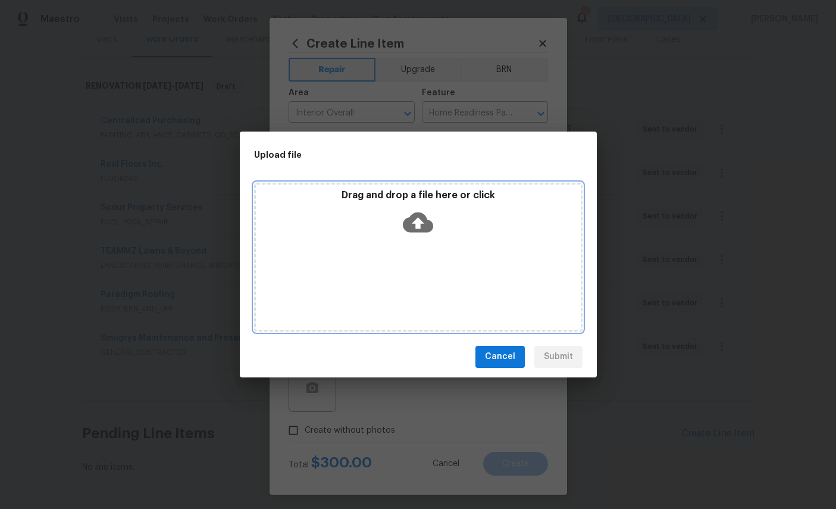
click at [425, 205] on div "Drag and drop a file here or click" at bounding box center [418, 214] width 325 height 51
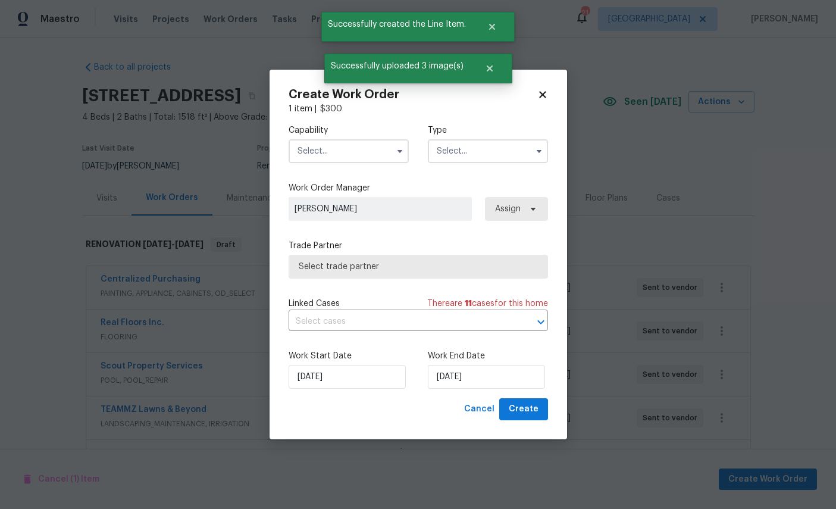
scroll to position [158, 0]
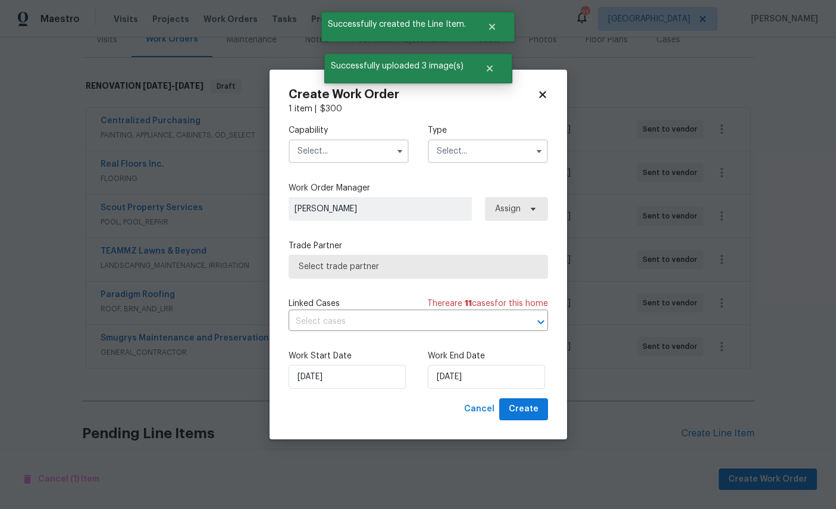
click at [338, 145] on input "text" at bounding box center [349, 151] width 120 height 24
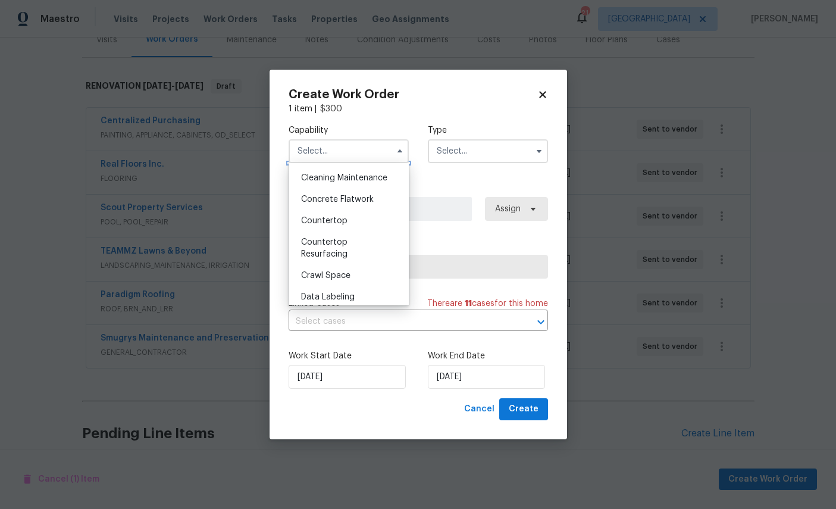
scroll to position [181, 0]
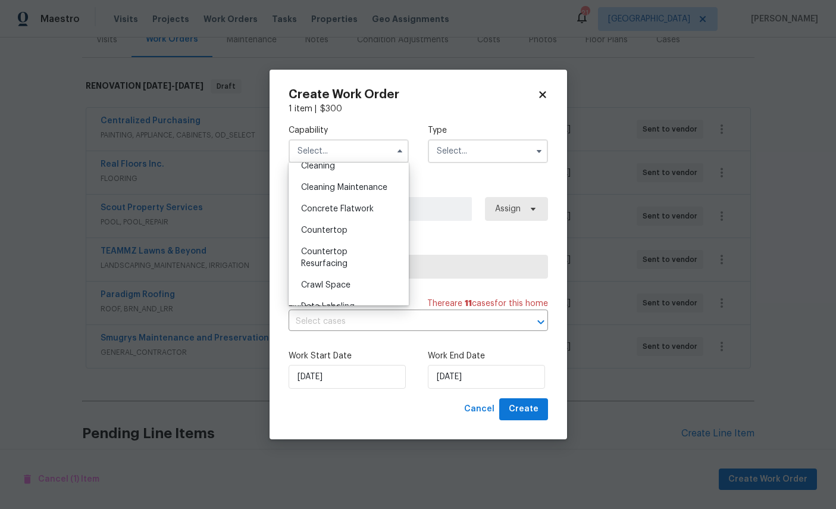
click at [352, 167] on div "Cleaning" at bounding box center [349, 165] width 114 height 21
type input "Cleaning"
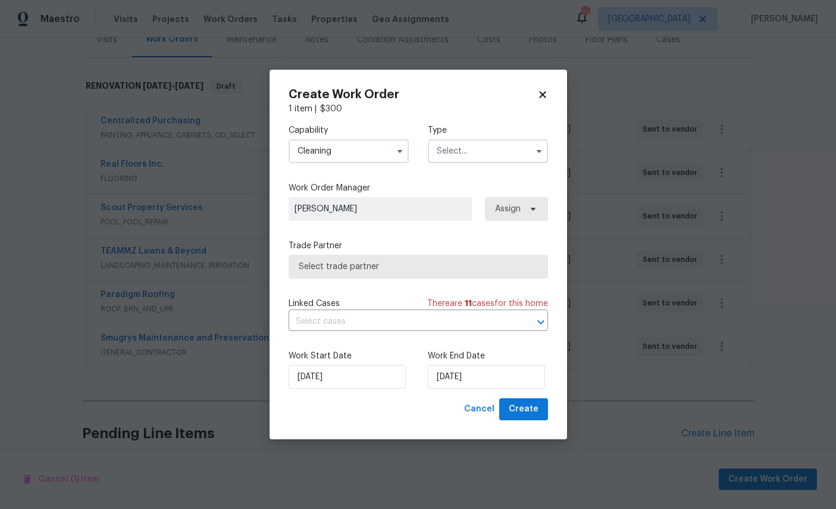
click at [484, 149] on input "text" at bounding box center [488, 151] width 120 height 24
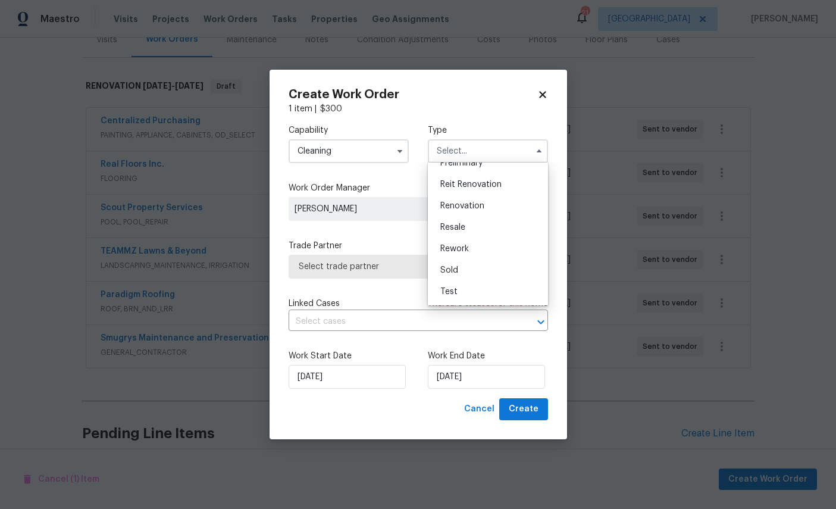
scroll to position [281, 0]
click at [477, 203] on span "Renovation" at bounding box center [462, 206] width 44 height 8
type input "Renovation"
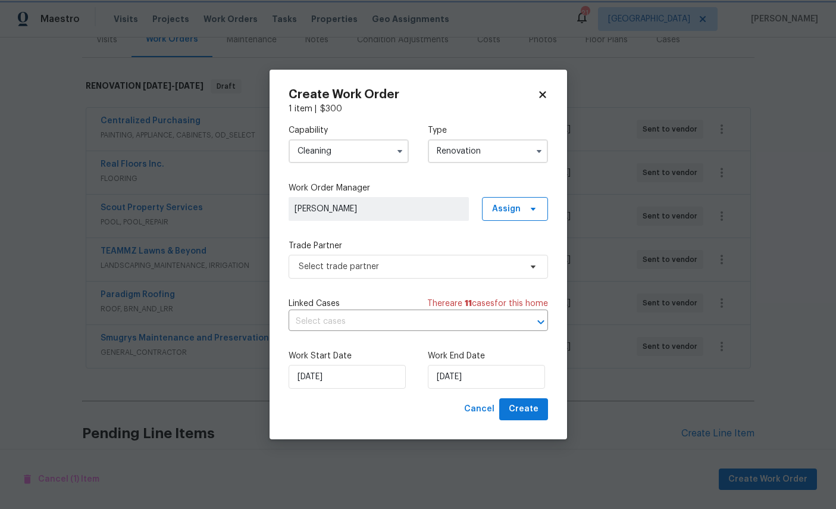
scroll to position [0, 0]
click at [406, 261] on span "Select trade partner" at bounding box center [410, 267] width 222 height 12
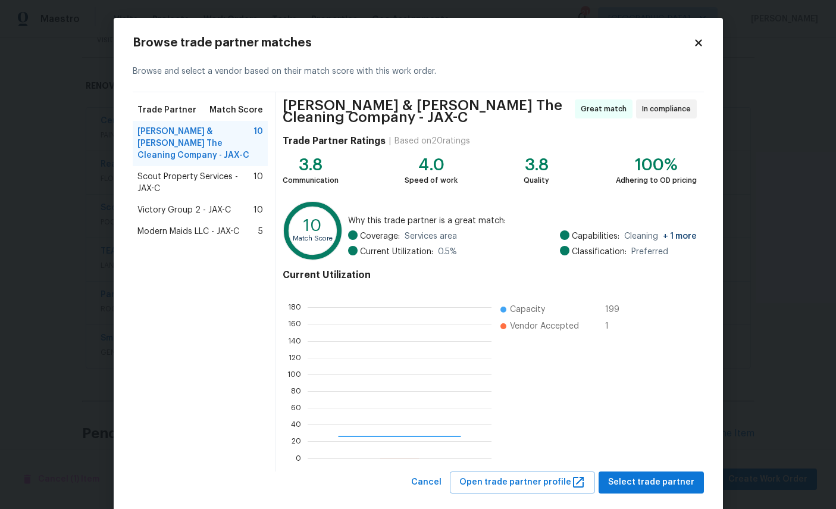
scroll to position [167, 184]
click at [166, 226] on span "Modern Maids LLC - JAX-C" at bounding box center [188, 232] width 102 height 12
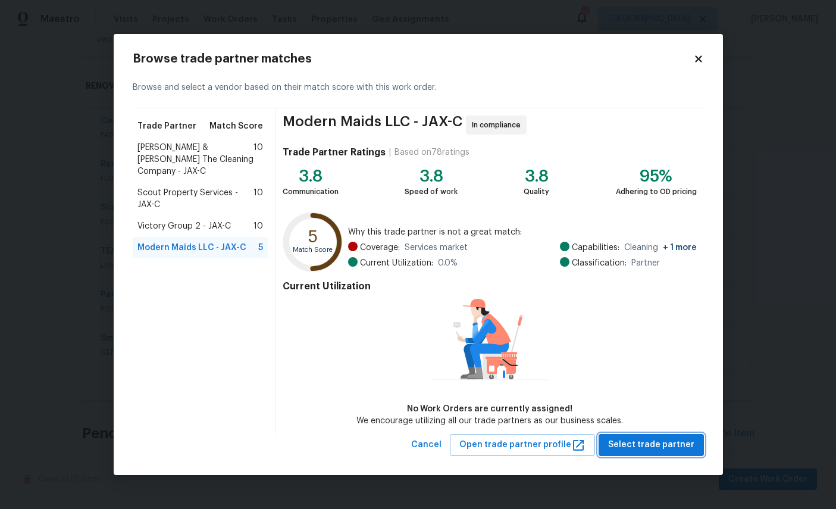
click at [662, 445] on span "Select trade partner" at bounding box center [651, 444] width 86 height 15
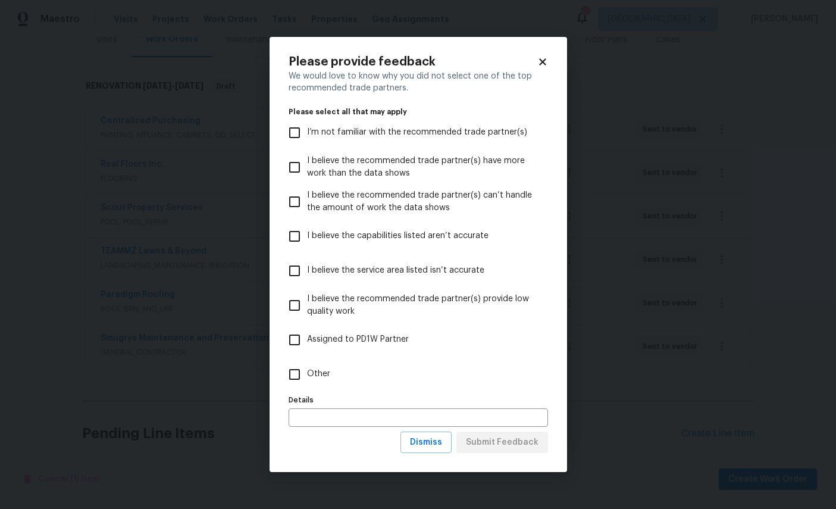
click at [367, 342] on span "Assigned to PD1W Partner" at bounding box center [358, 339] width 102 height 12
click at [307, 342] on input "Assigned to PD1W Partner" at bounding box center [294, 339] width 25 height 25
checkbox input "true"
click at [524, 448] on span "Submit Feedback" at bounding box center [502, 442] width 73 height 15
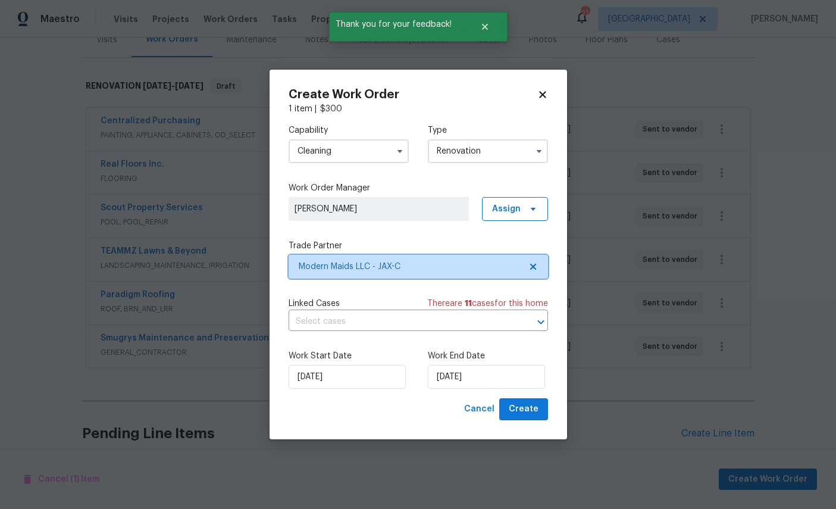
click at [536, 264] on icon at bounding box center [533, 267] width 6 height 6
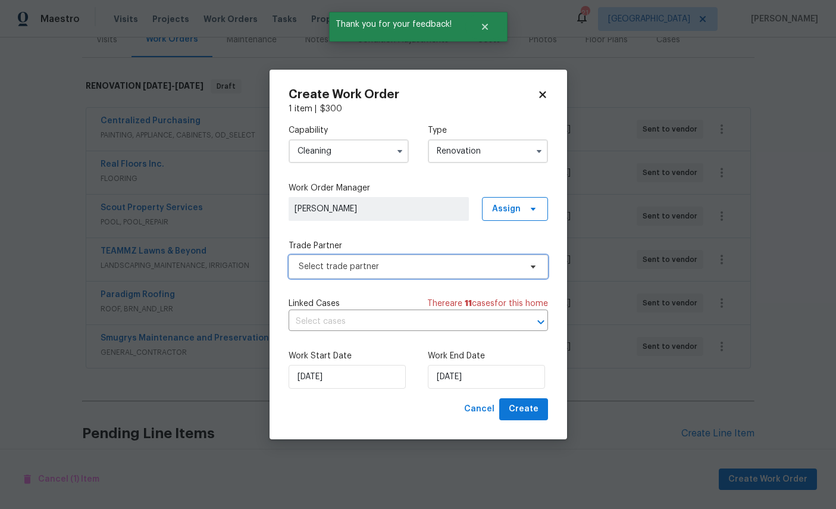
click at [468, 267] on span "Select trade partner" at bounding box center [410, 267] width 222 height 12
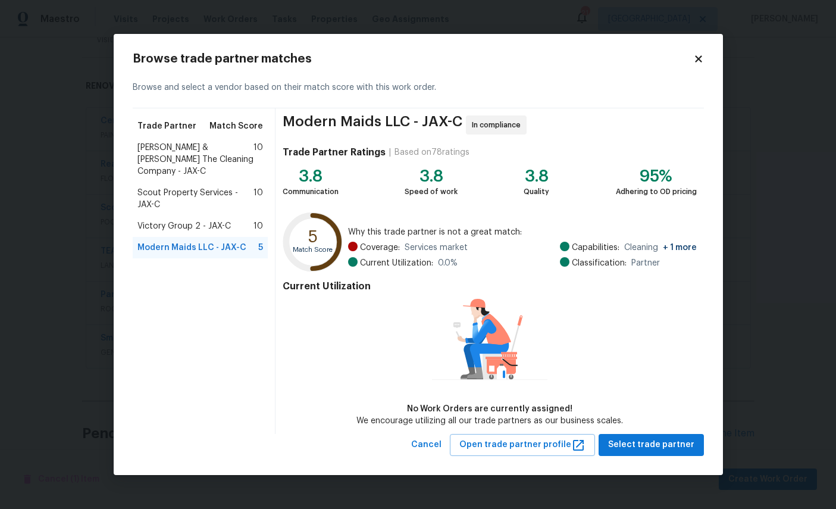
click at [149, 148] on span "Montalvo & Sangalang The Cleaning Company - JAX-C" at bounding box center [195, 160] width 117 height 36
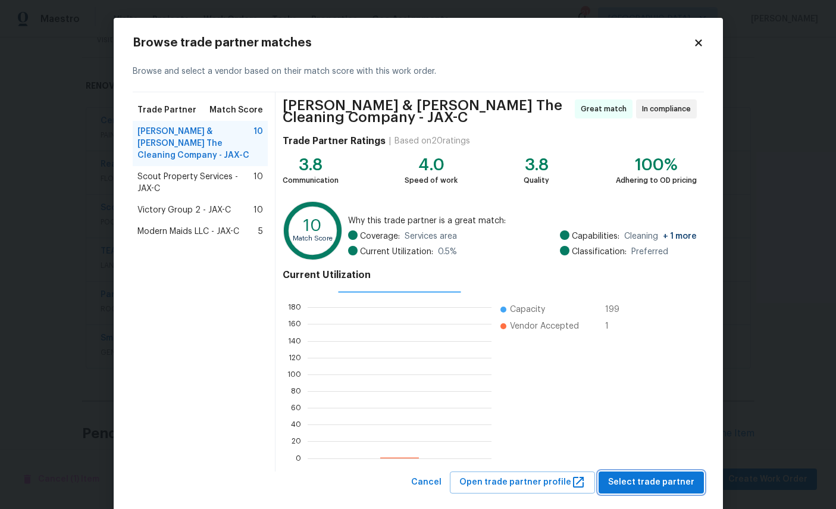
click at [662, 481] on span "Select trade partner" at bounding box center [651, 482] width 86 height 15
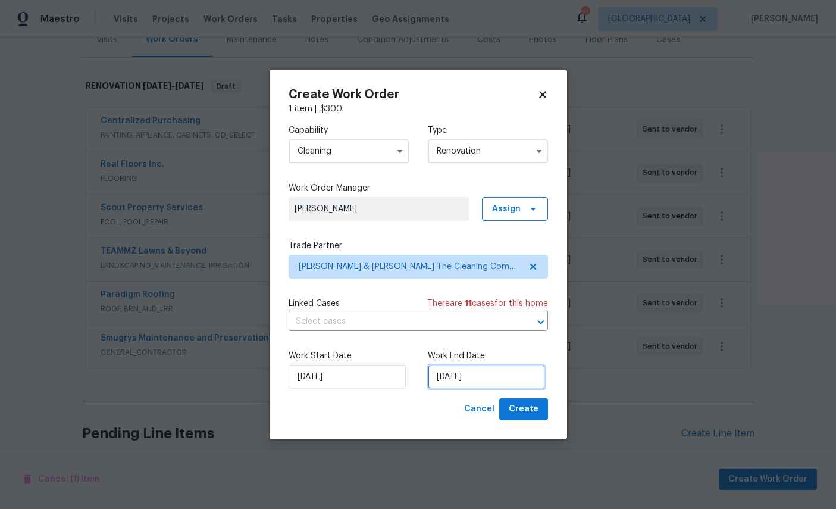
click at [489, 378] on input "[DATE]" at bounding box center [486, 377] width 117 height 24
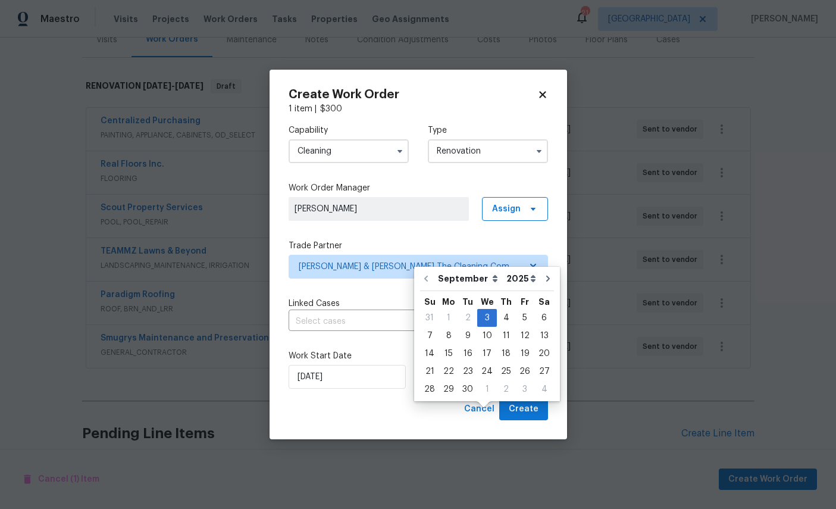
scroll to position [45, 0]
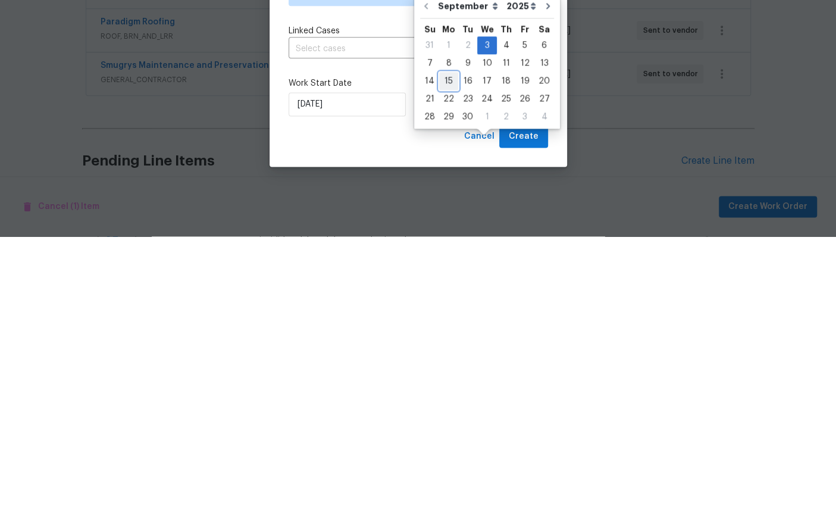
click at [447, 345] on div "15" at bounding box center [448, 353] width 19 height 17
type input "9/15/2025"
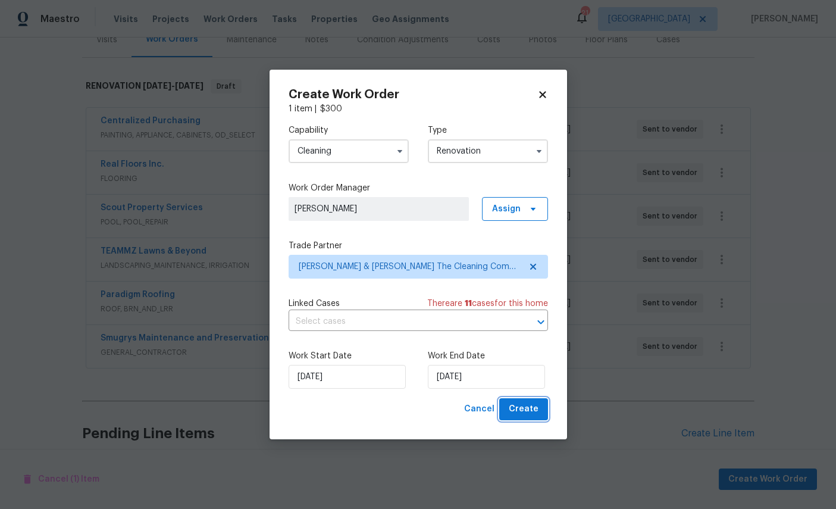
click at [524, 415] on span "Create" at bounding box center [524, 409] width 30 height 15
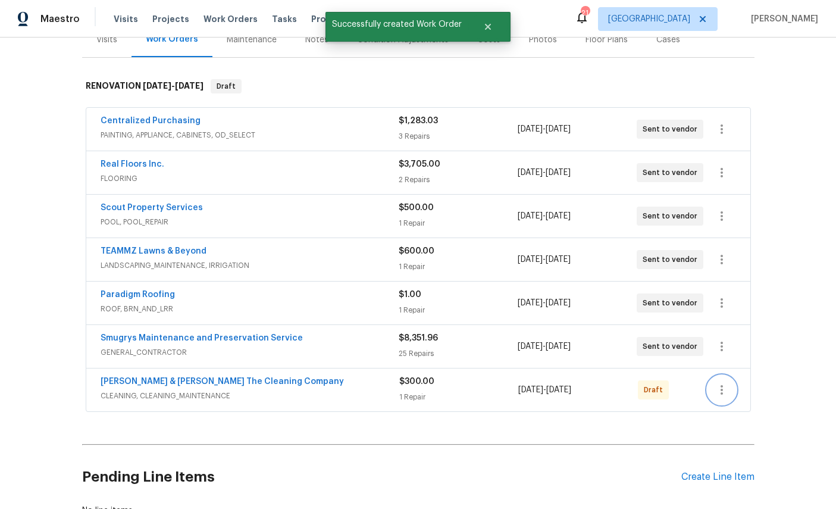
click at [727, 383] on icon "button" at bounding box center [722, 390] width 14 height 14
click at [757, 347] on li "Send to Vendor" at bounding box center [764, 346] width 129 height 20
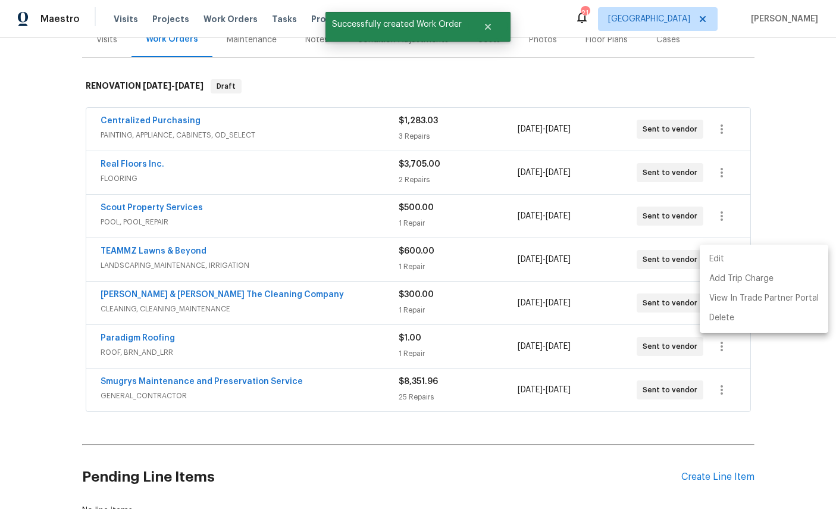
click at [16, 194] on div at bounding box center [418, 254] width 836 height 509
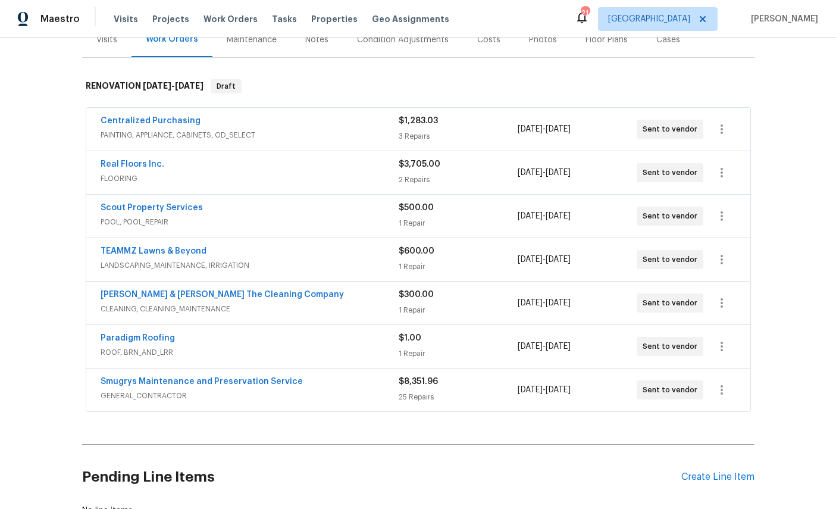
click at [117, 377] on link "Smugrys Maintenance and Preservation Service" at bounding box center [202, 381] width 202 height 8
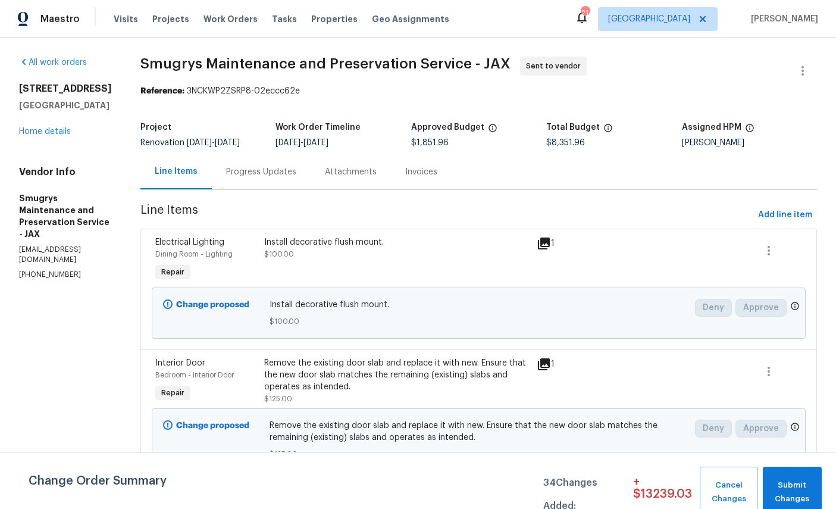
click at [39, 136] on link "Home details" at bounding box center [45, 131] width 52 height 8
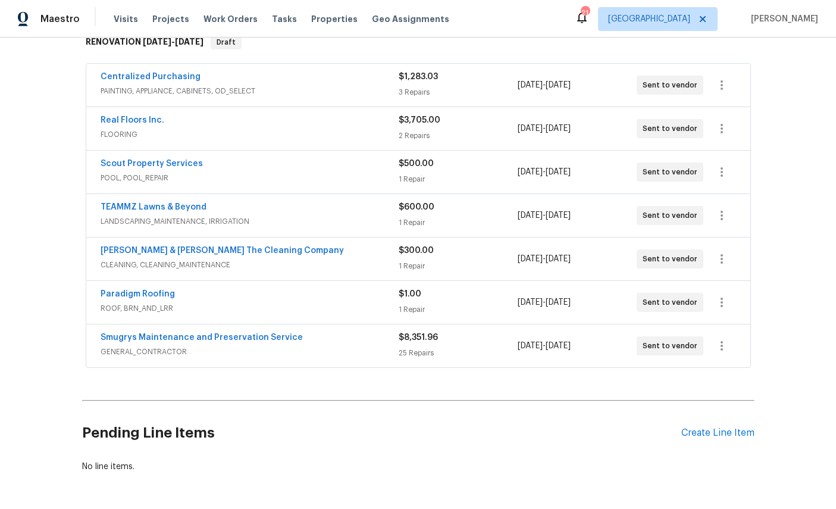
scroll to position [202, 0]
click at [725, 349] on icon "button" at bounding box center [722, 346] width 14 height 14
click at [748, 346] on li "Edit" at bounding box center [764, 347] width 129 height 20
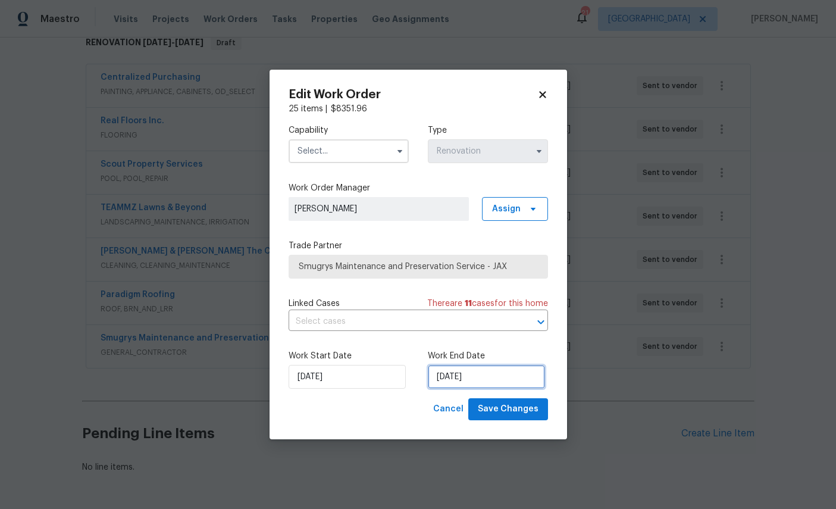
click at [499, 377] on input "[DATE]" at bounding box center [486, 377] width 117 height 24
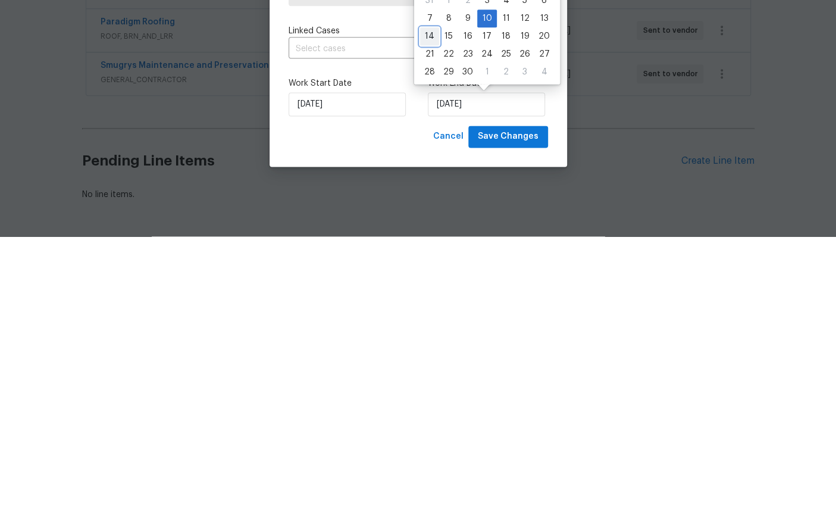
click at [432, 300] on div "14" at bounding box center [429, 308] width 19 height 17
type input "9/14/2025"
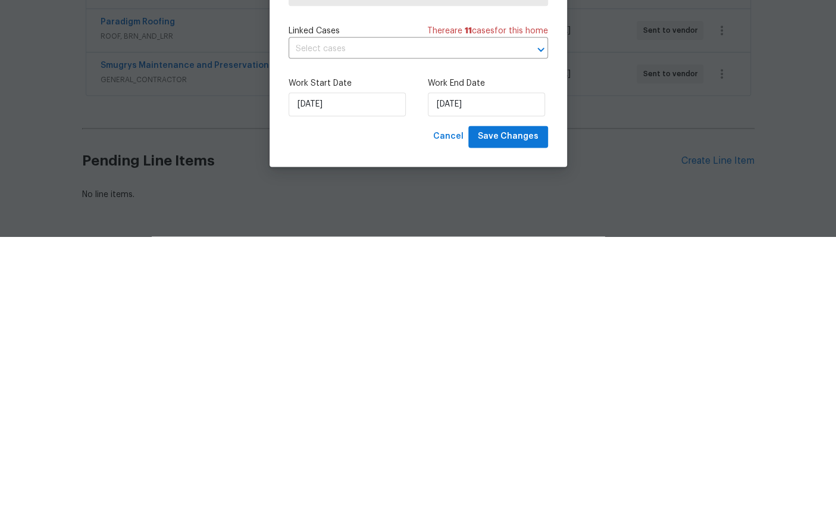
scroll to position [45, 0]
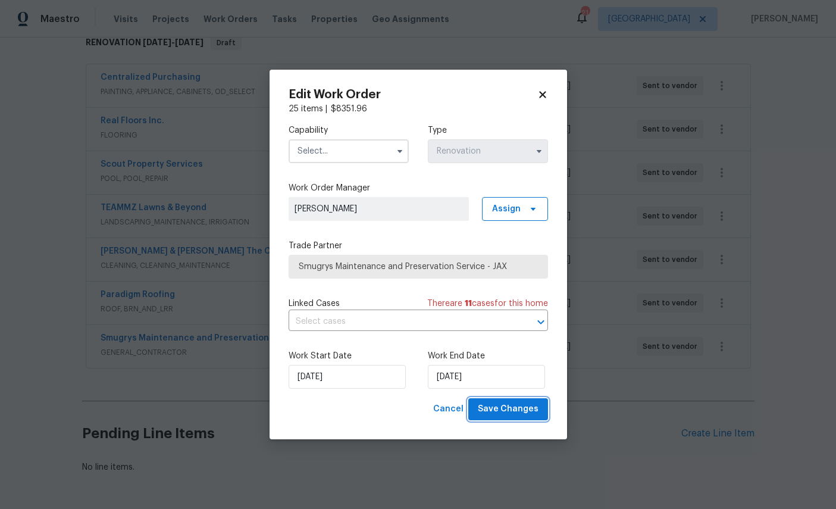
click at [515, 398] on button "Save Changes" at bounding box center [508, 409] width 80 height 22
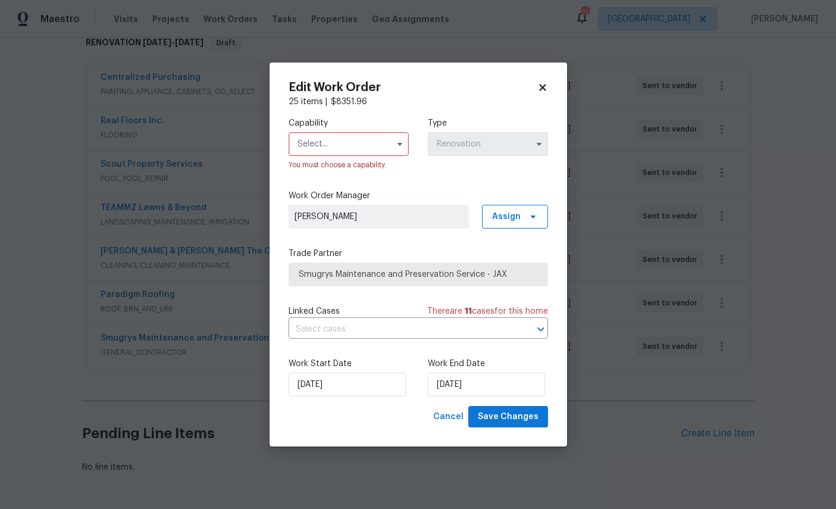
click at [328, 140] on input "text" at bounding box center [349, 144] width 120 height 24
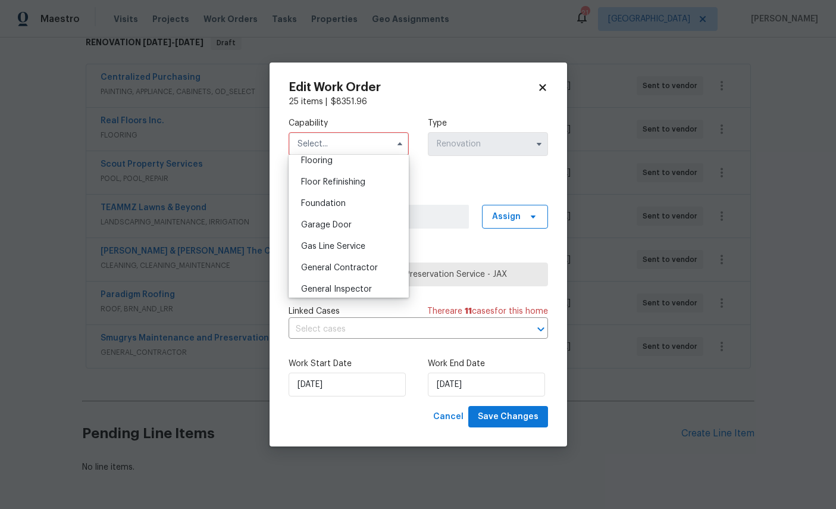
scroll to position [555, 0]
click at [367, 187] on span "General Contractor" at bounding box center [339, 183] width 77 height 8
type input "General Contractor"
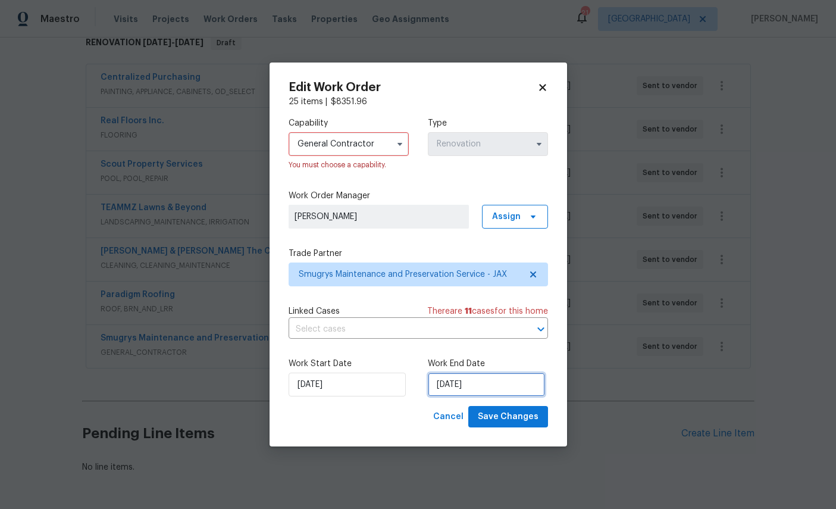
click at [502, 388] on input "9/14/2025" at bounding box center [486, 384] width 117 height 24
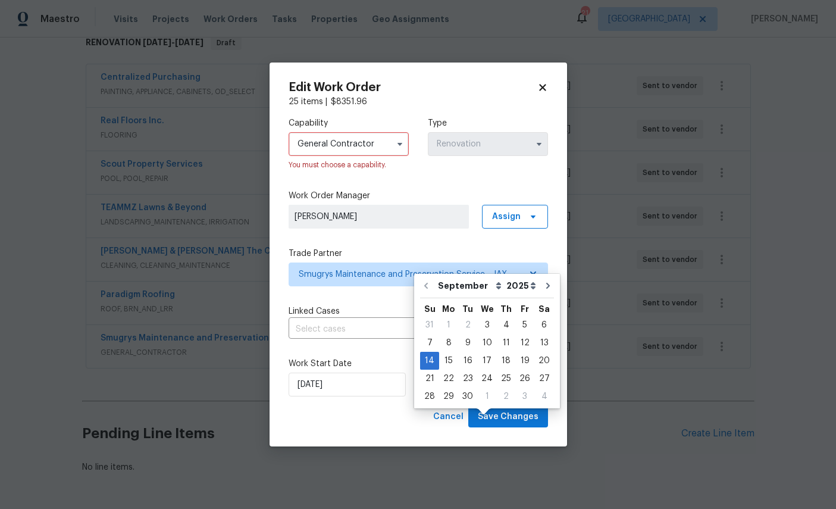
scroll to position [45, 0]
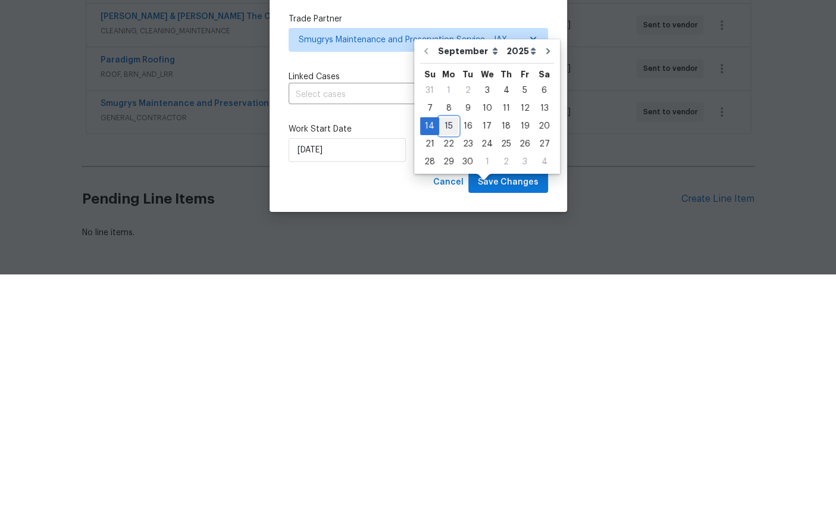
click at [447, 352] on div "15" at bounding box center [448, 360] width 19 height 17
type input "9/15/2025"
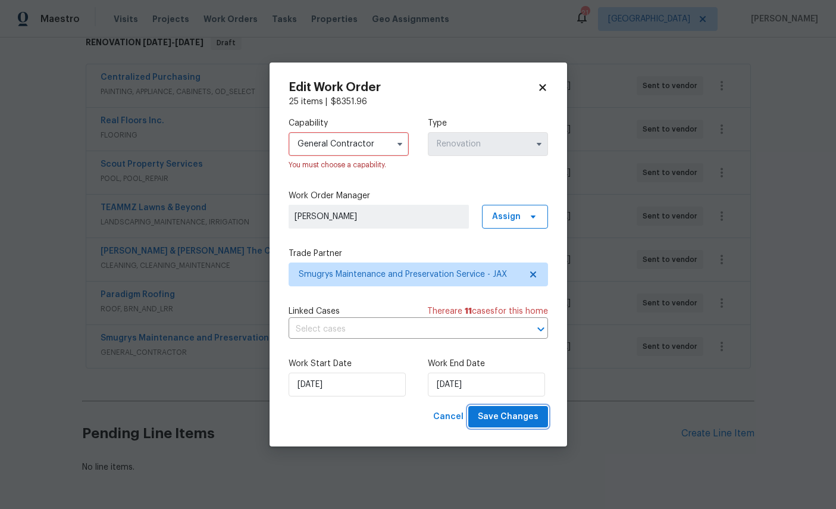
click at [507, 412] on span "Save Changes" at bounding box center [508, 416] width 61 height 15
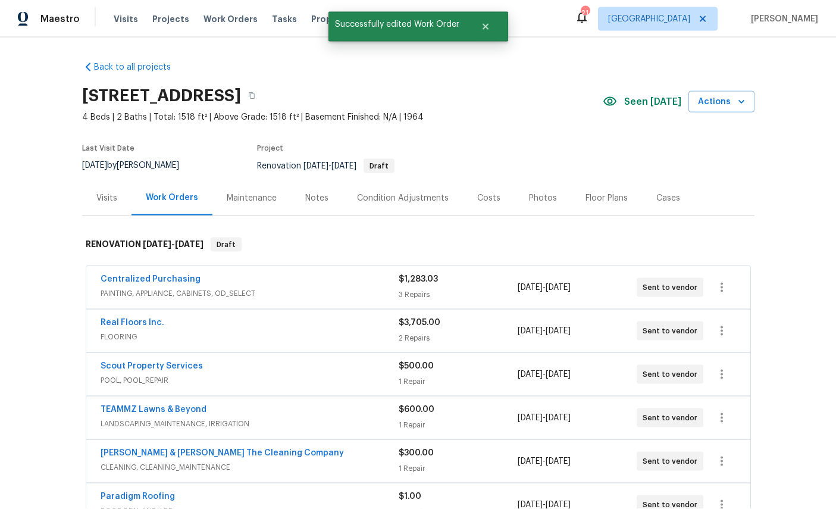
scroll to position [0, 0]
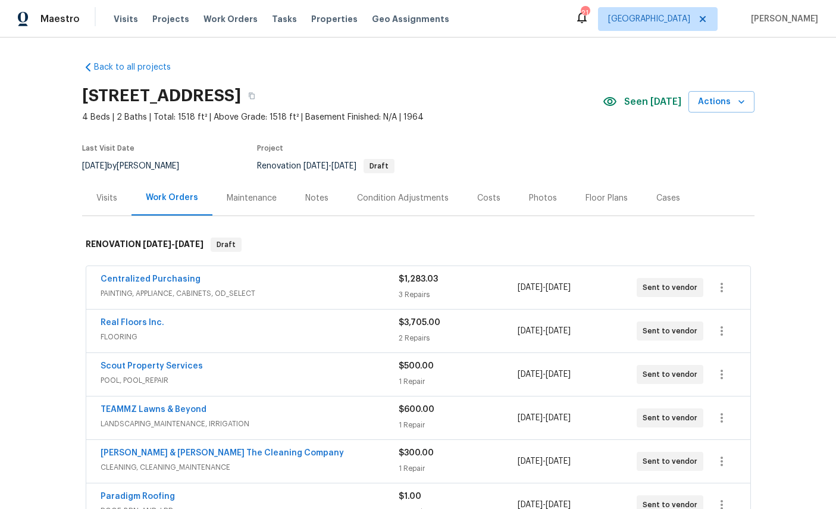
click at [785, 332] on div "Back to all projects 3319 Victoria Ct E, Jacksonville, FL 32216 4 Beds | 2 Bath…" at bounding box center [418, 272] width 836 height 471
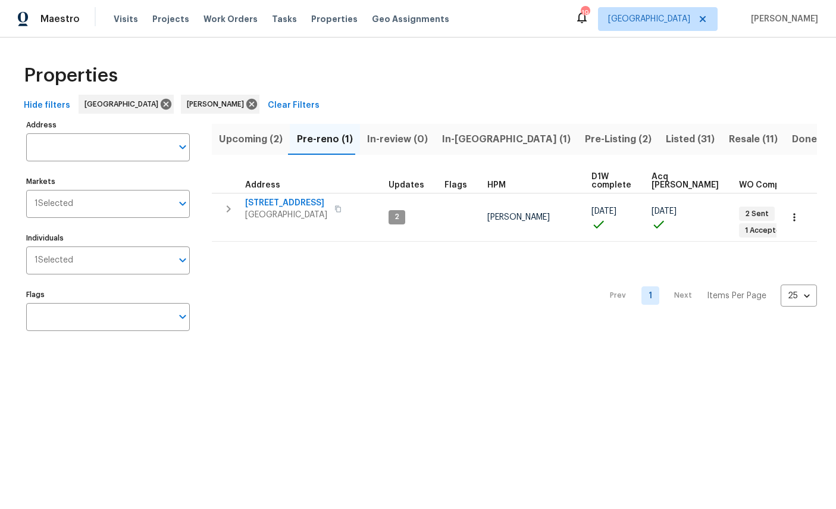
scroll to position [-43, 21]
click at [666, 141] on span "Listed (31)" at bounding box center [690, 139] width 49 height 17
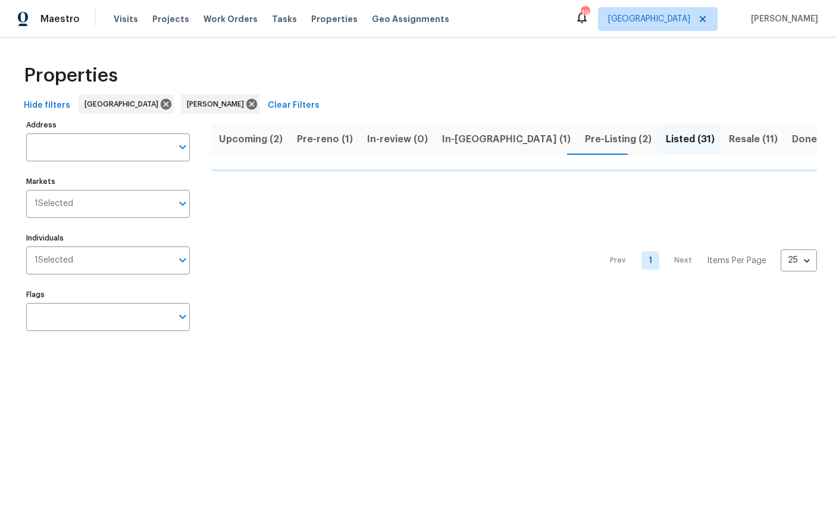
click at [585, 135] on span "Pre-Listing (2)" at bounding box center [618, 139] width 67 height 17
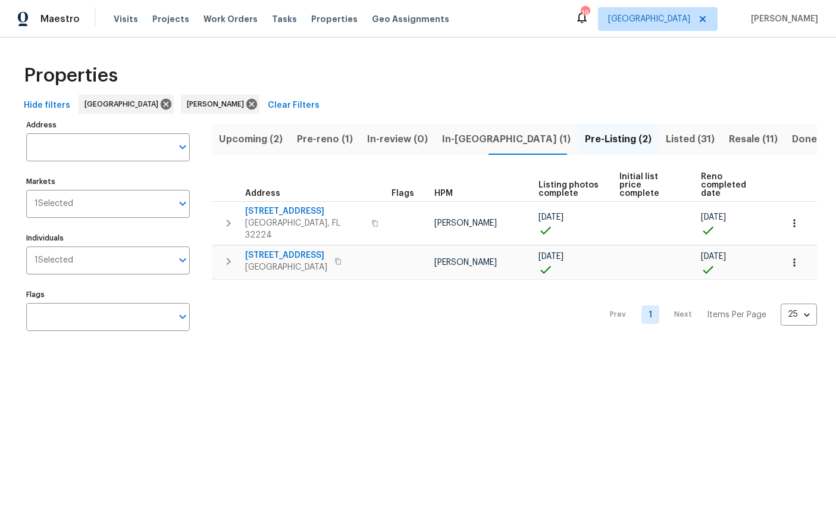
click at [794, 220] on icon "button" at bounding box center [794, 223] width 12 height 12
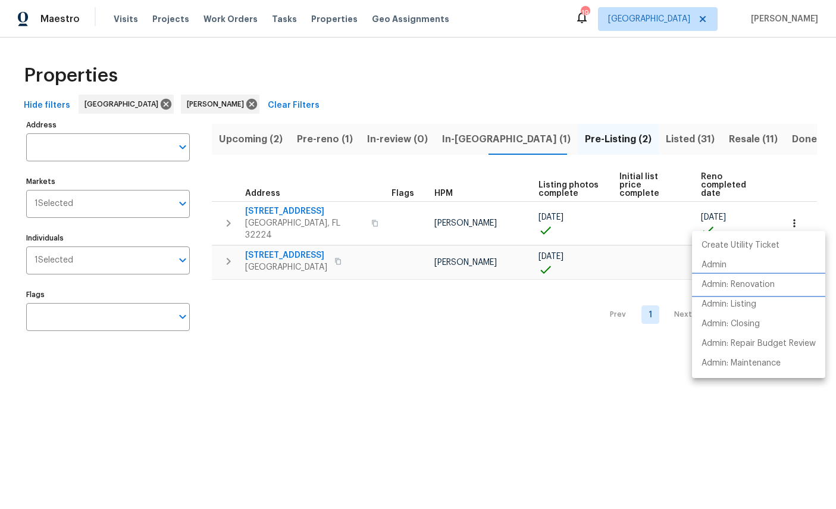
click at [754, 286] on p "Admin: Renovation" at bounding box center [738, 284] width 73 height 12
